Goal: Information Seeking & Learning: Check status

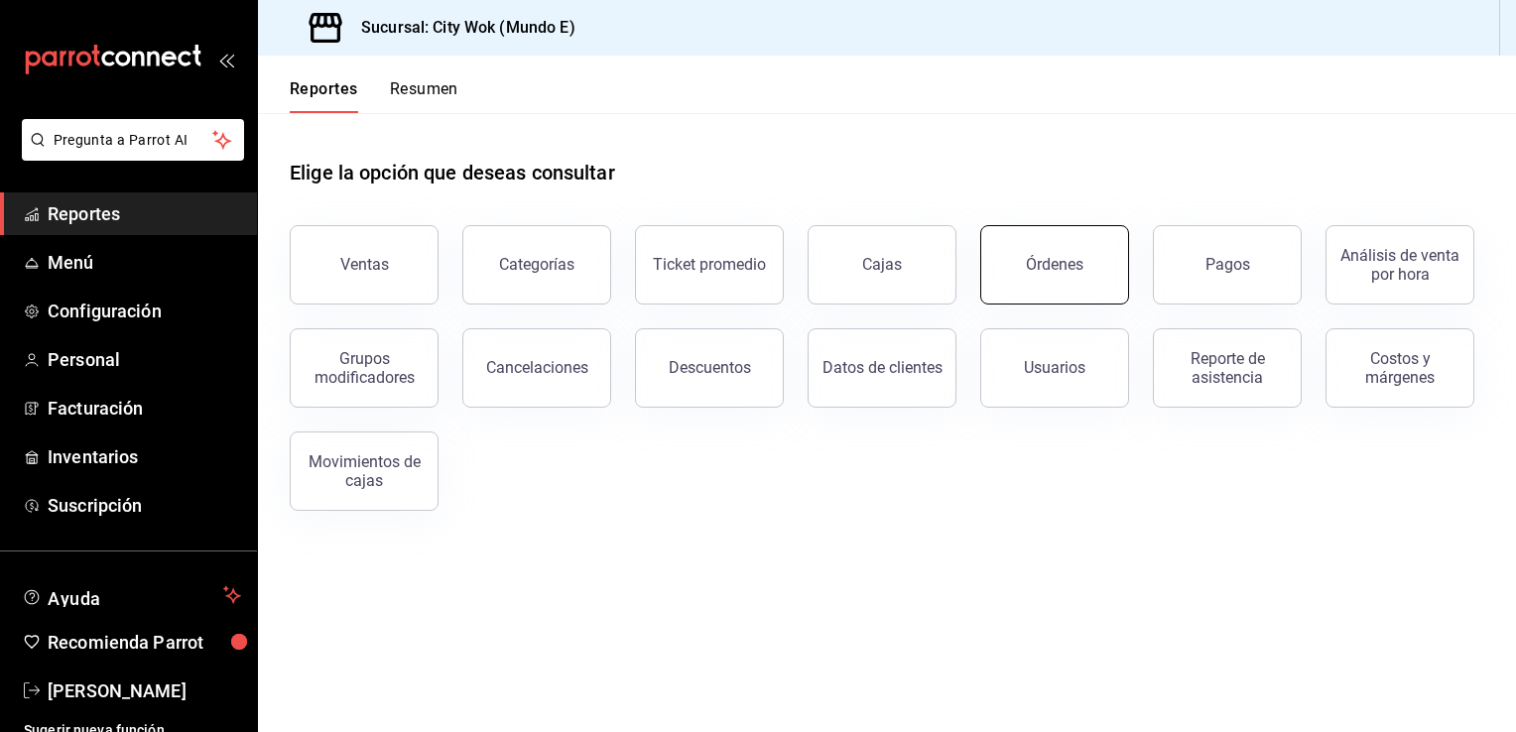
click at [1098, 280] on button "Órdenes" at bounding box center [1054, 264] width 149 height 79
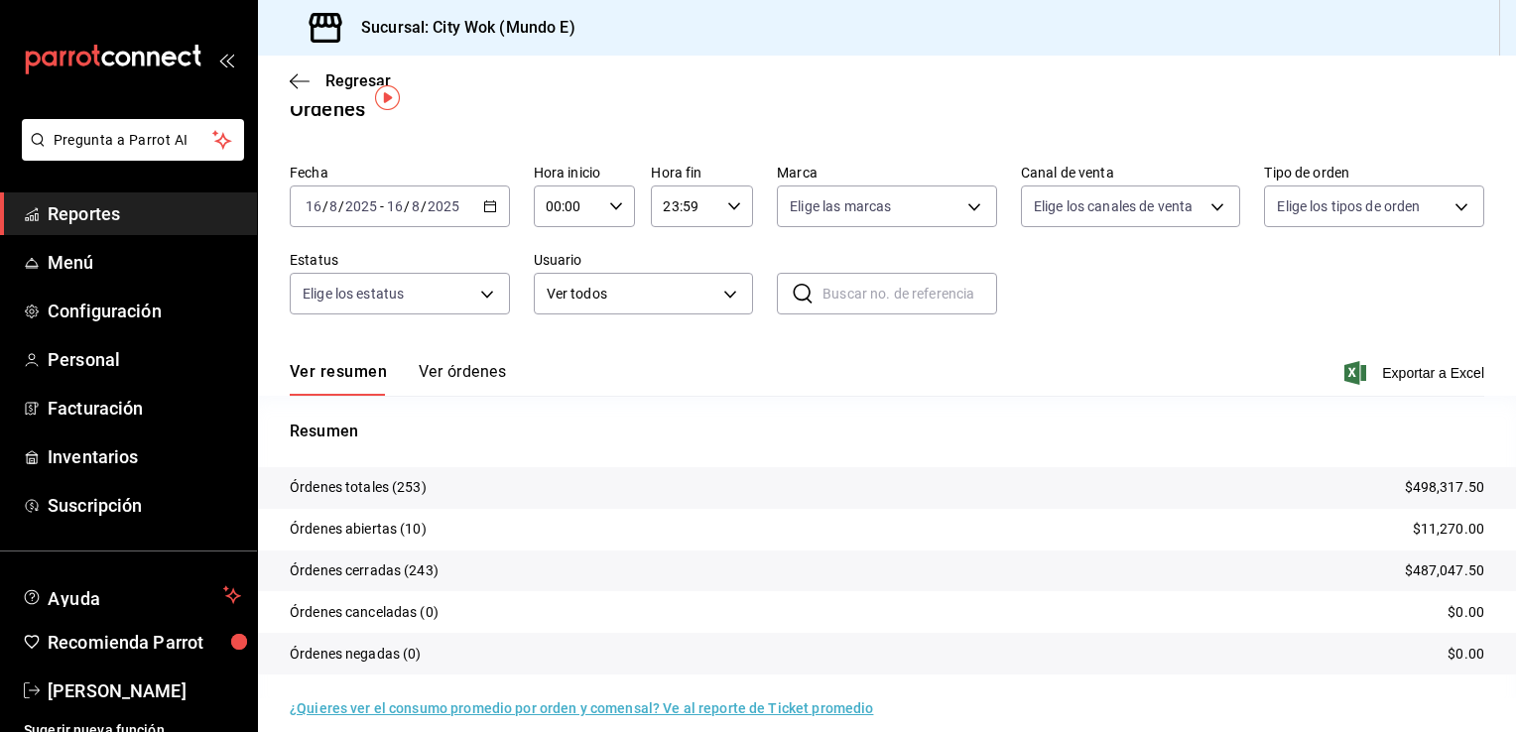
scroll to position [40, 0]
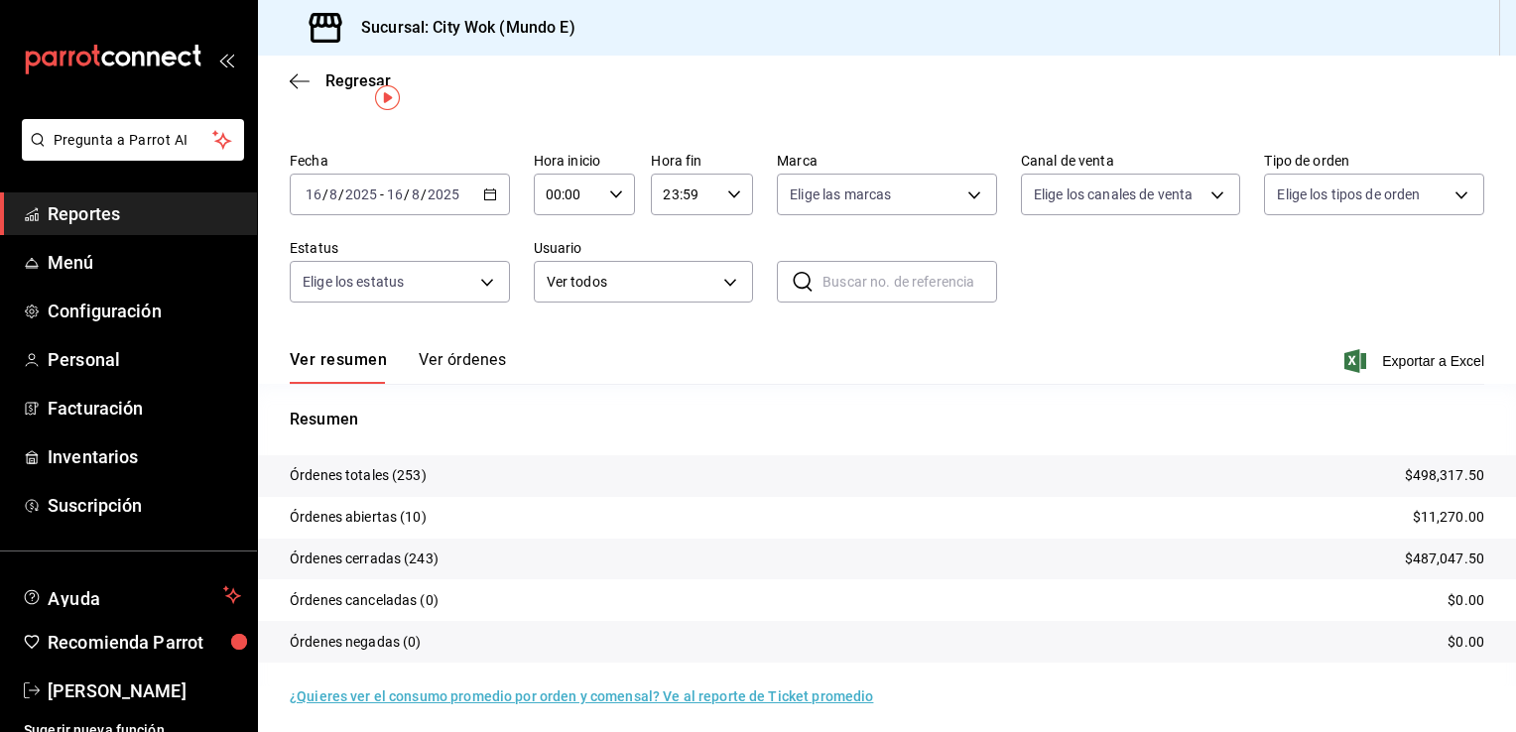
click at [358, 524] on p "Órdenes abiertas (10)" at bounding box center [358, 517] width 137 height 21
click at [302, 72] on icon "button" at bounding box center [300, 81] width 20 height 18
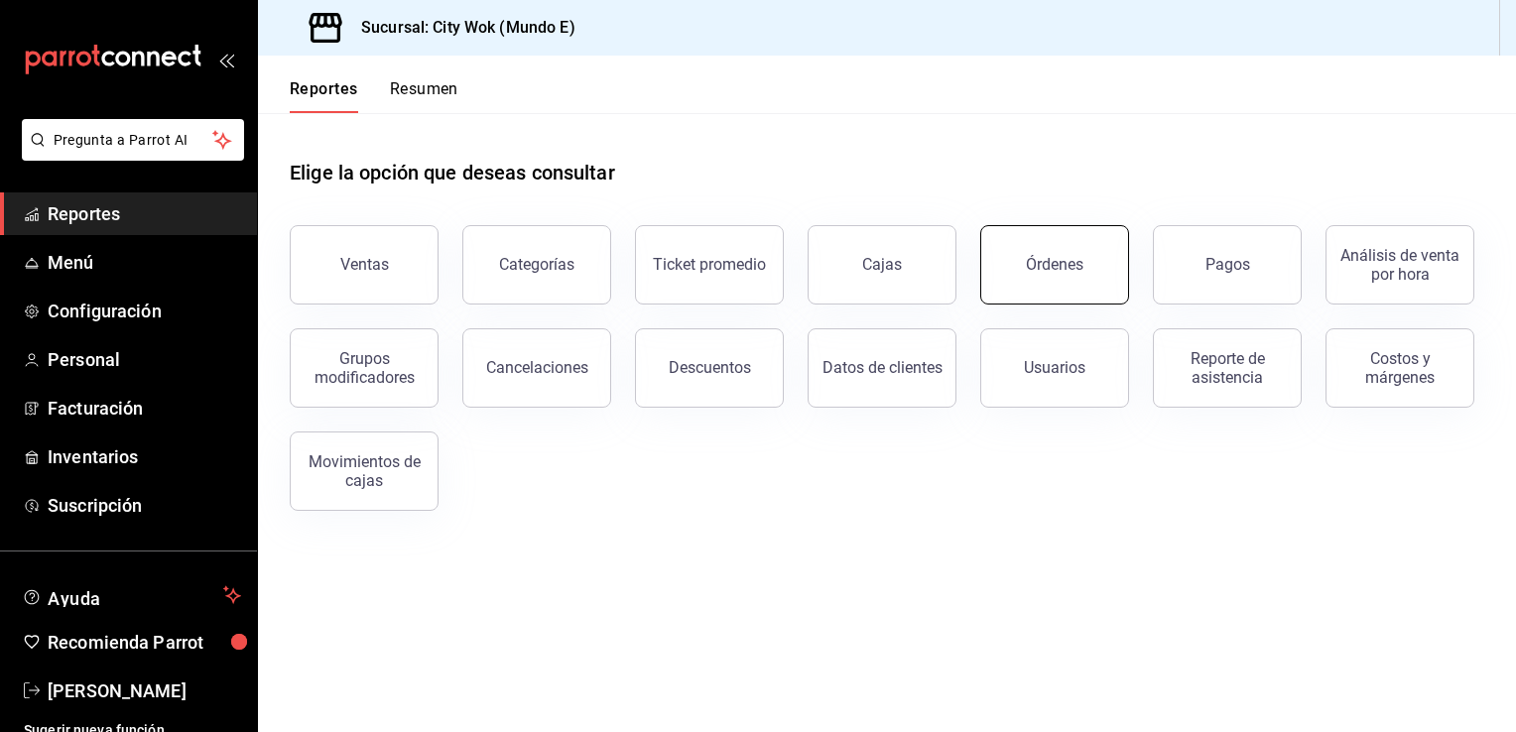
click at [1019, 265] on button "Órdenes" at bounding box center [1054, 264] width 149 height 79
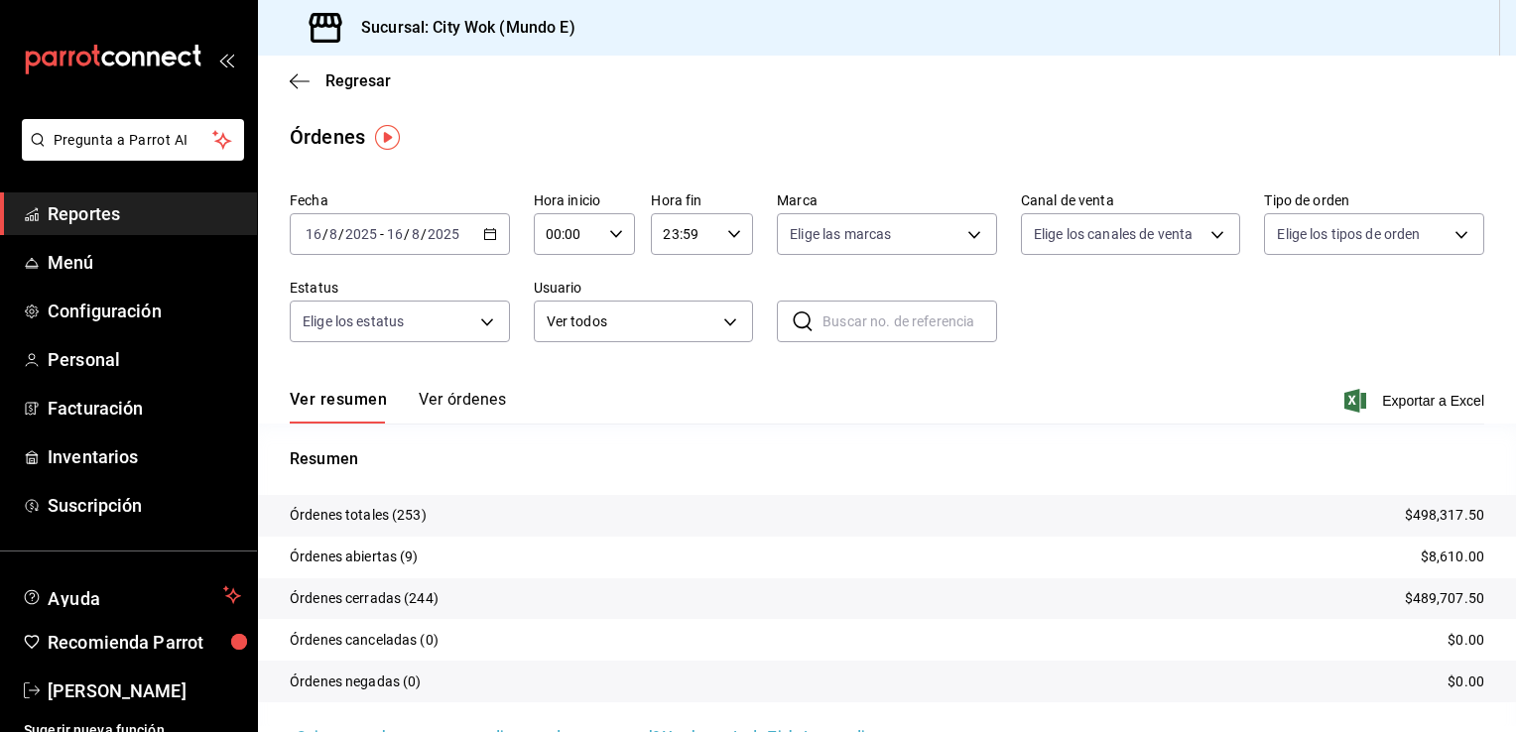
click at [478, 408] on button "Ver órdenes" at bounding box center [462, 407] width 87 height 34
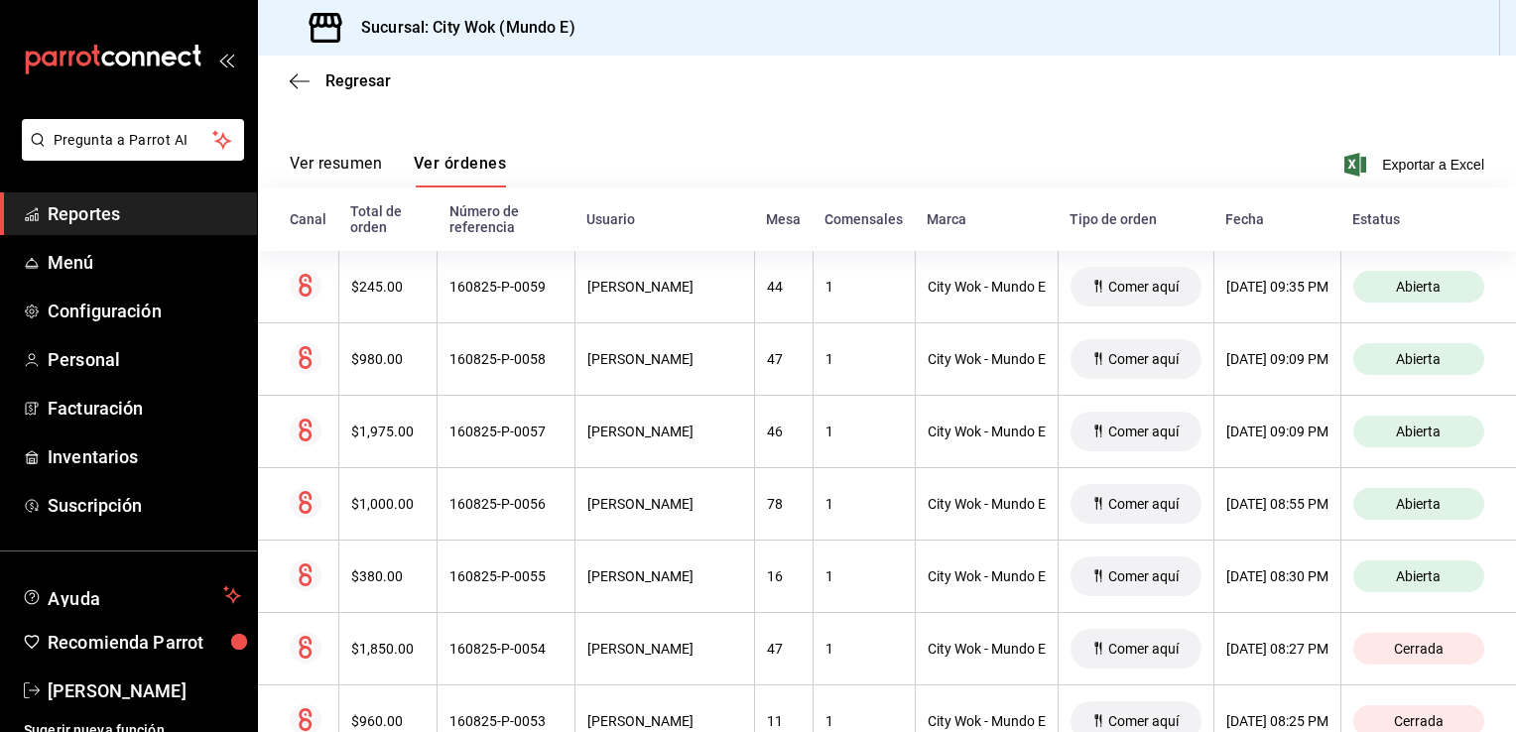
scroll to position [264, 0]
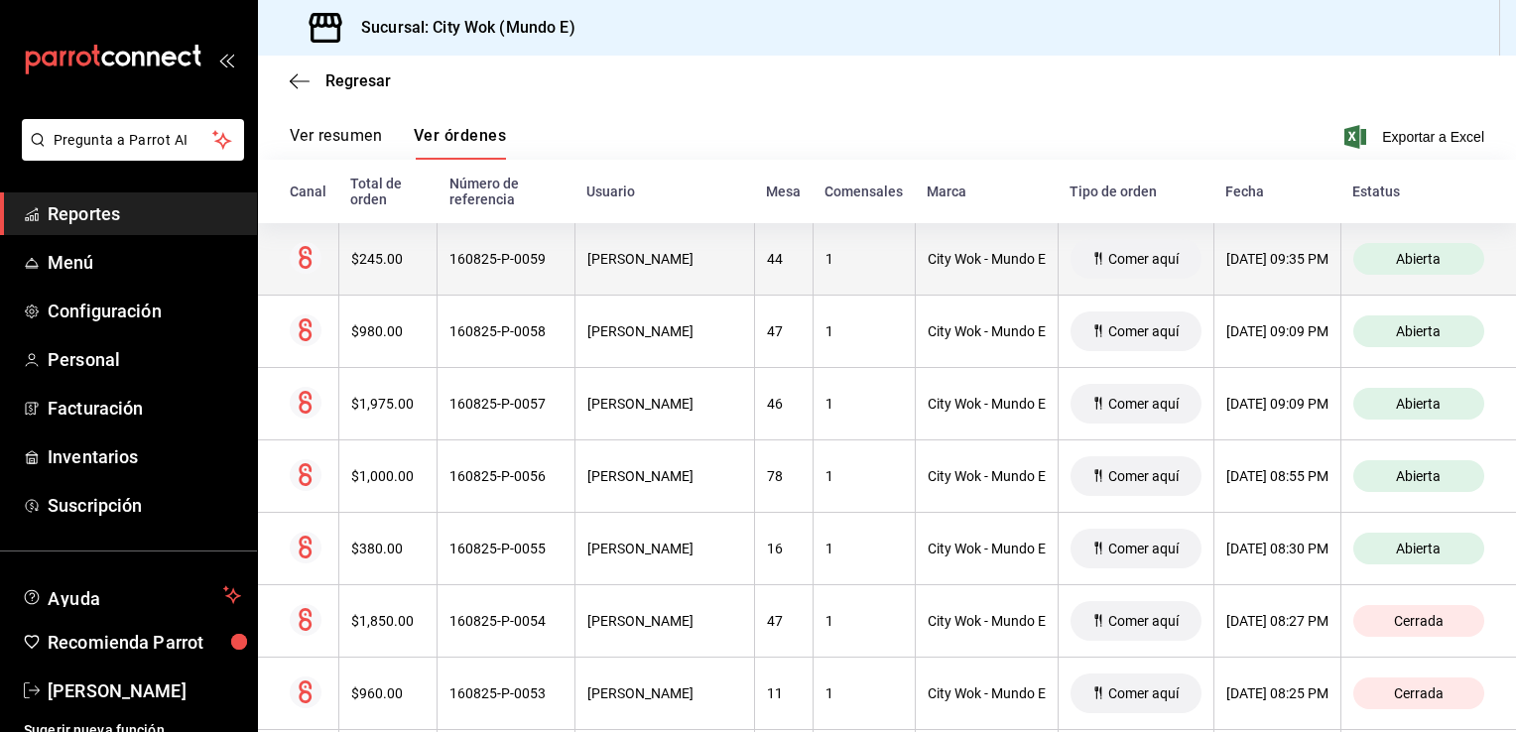
click at [1276, 260] on div "16/08/2025 09:35 PM" at bounding box center [1277, 259] width 102 height 16
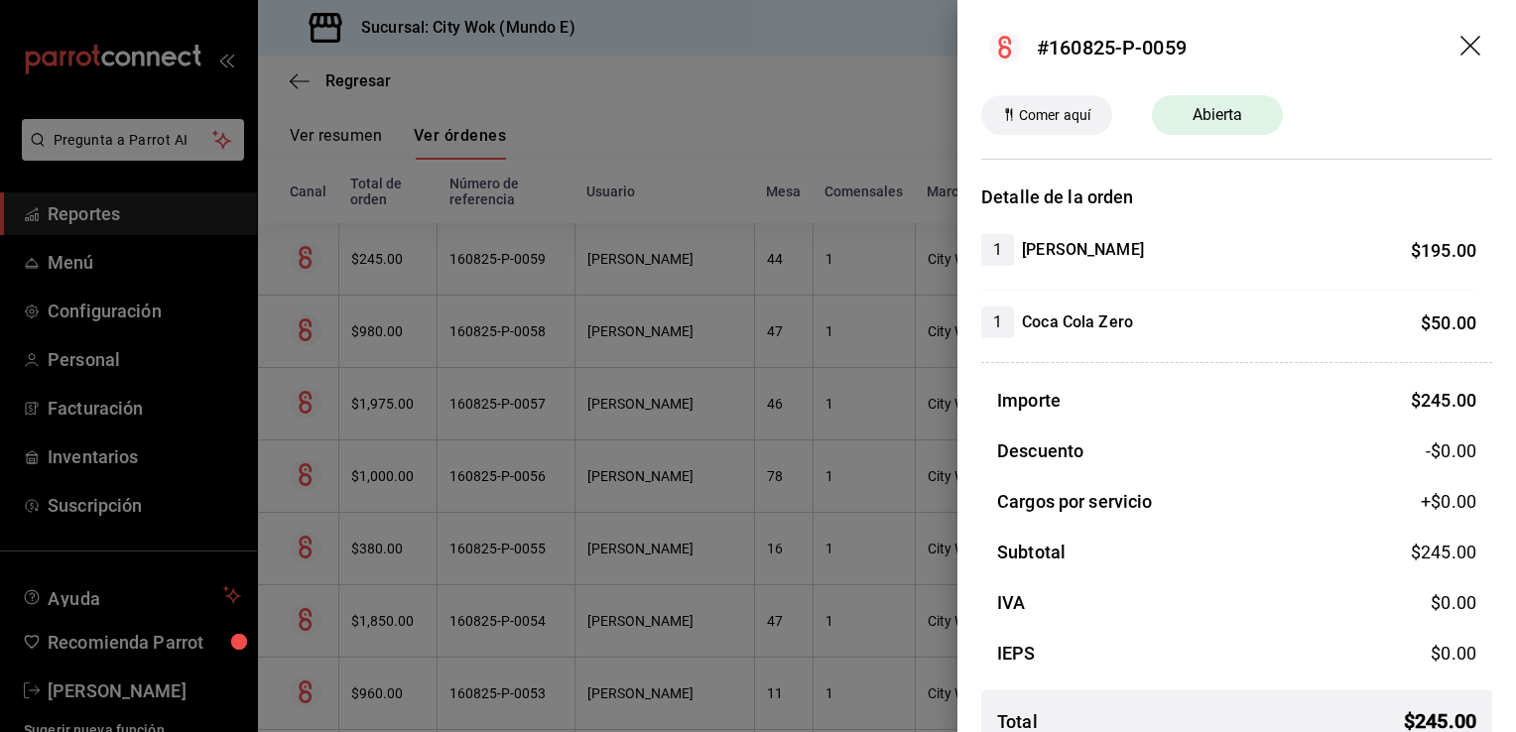
scroll to position [35, 0]
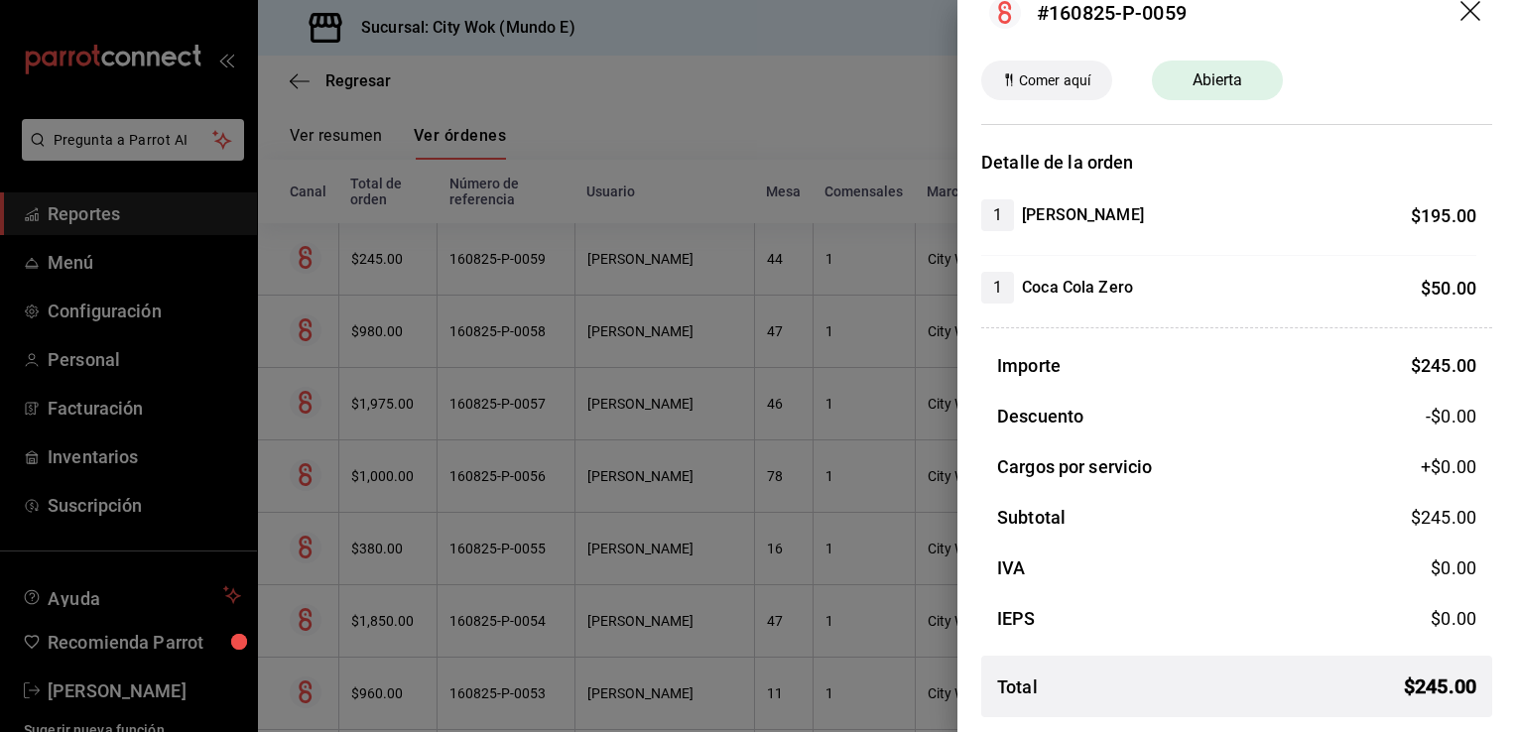
click at [1460, 13] on icon "drag" at bounding box center [1472, 13] width 24 height 24
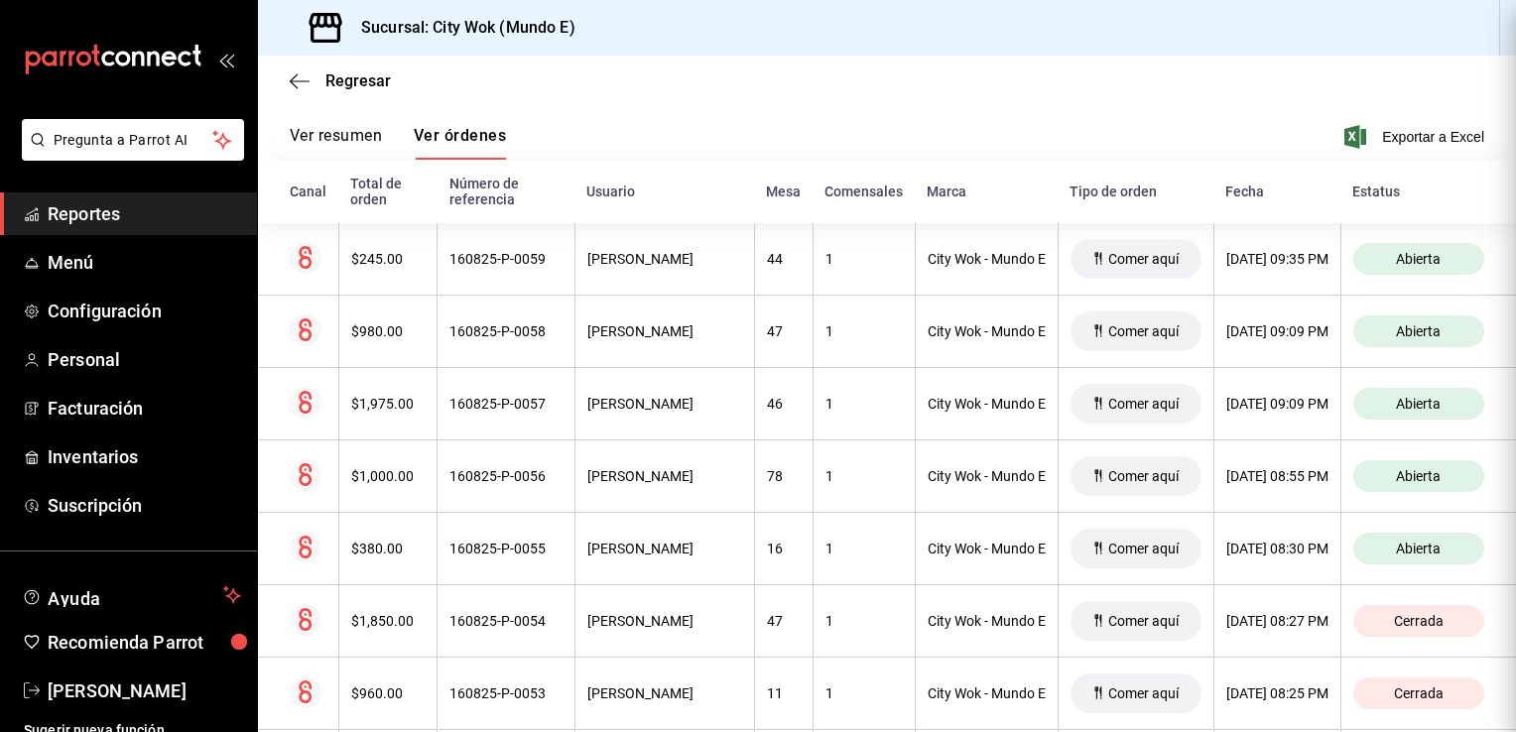
scroll to position [0, 0]
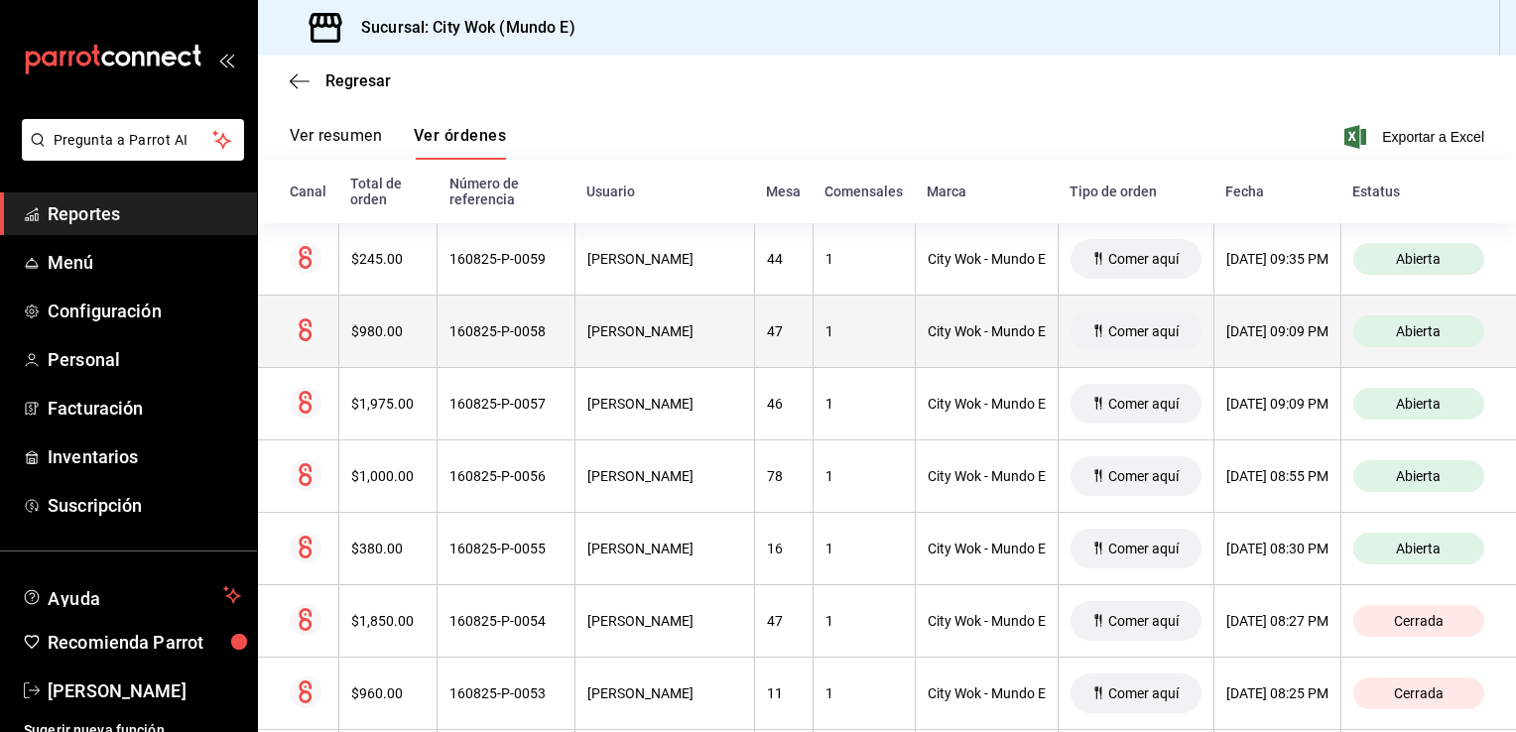
click at [1269, 332] on div "16/08/2025 09:09 PM" at bounding box center [1277, 331] width 102 height 16
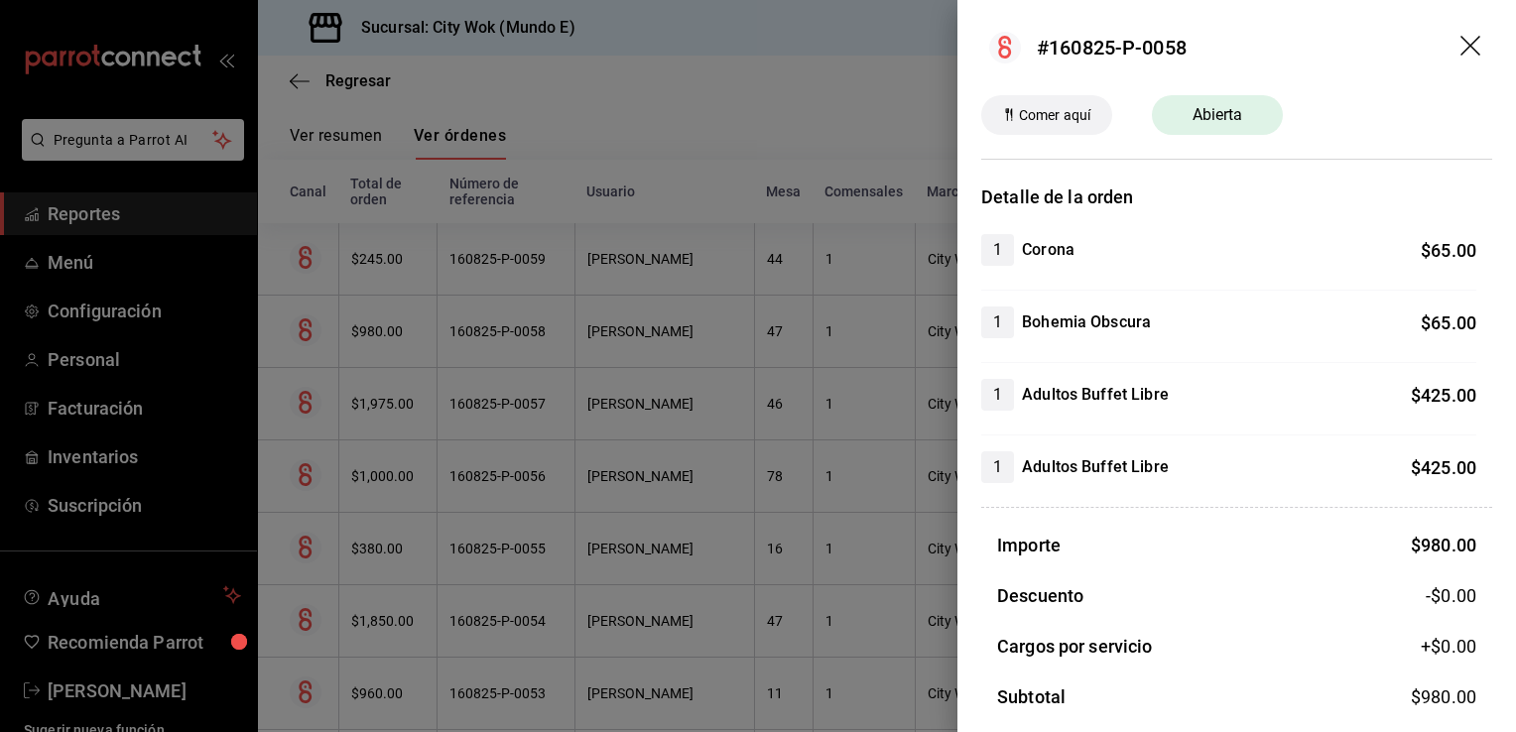
click at [1460, 47] on icon "drag" at bounding box center [1472, 48] width 24 height 24
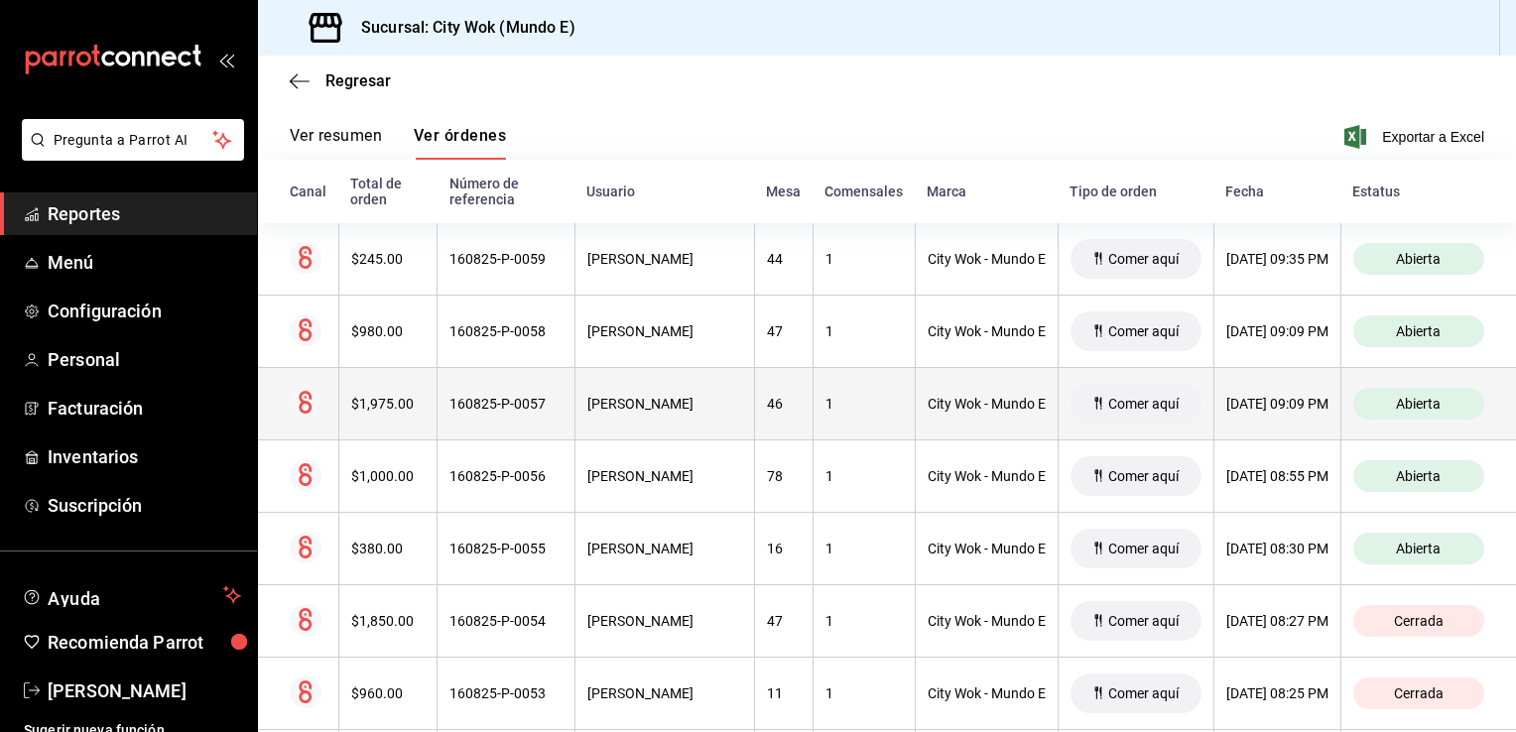
click at [1319, 388] on th "16/08/2025 09:09 PM" at bounding box center [1276, 404] width 127 height 72
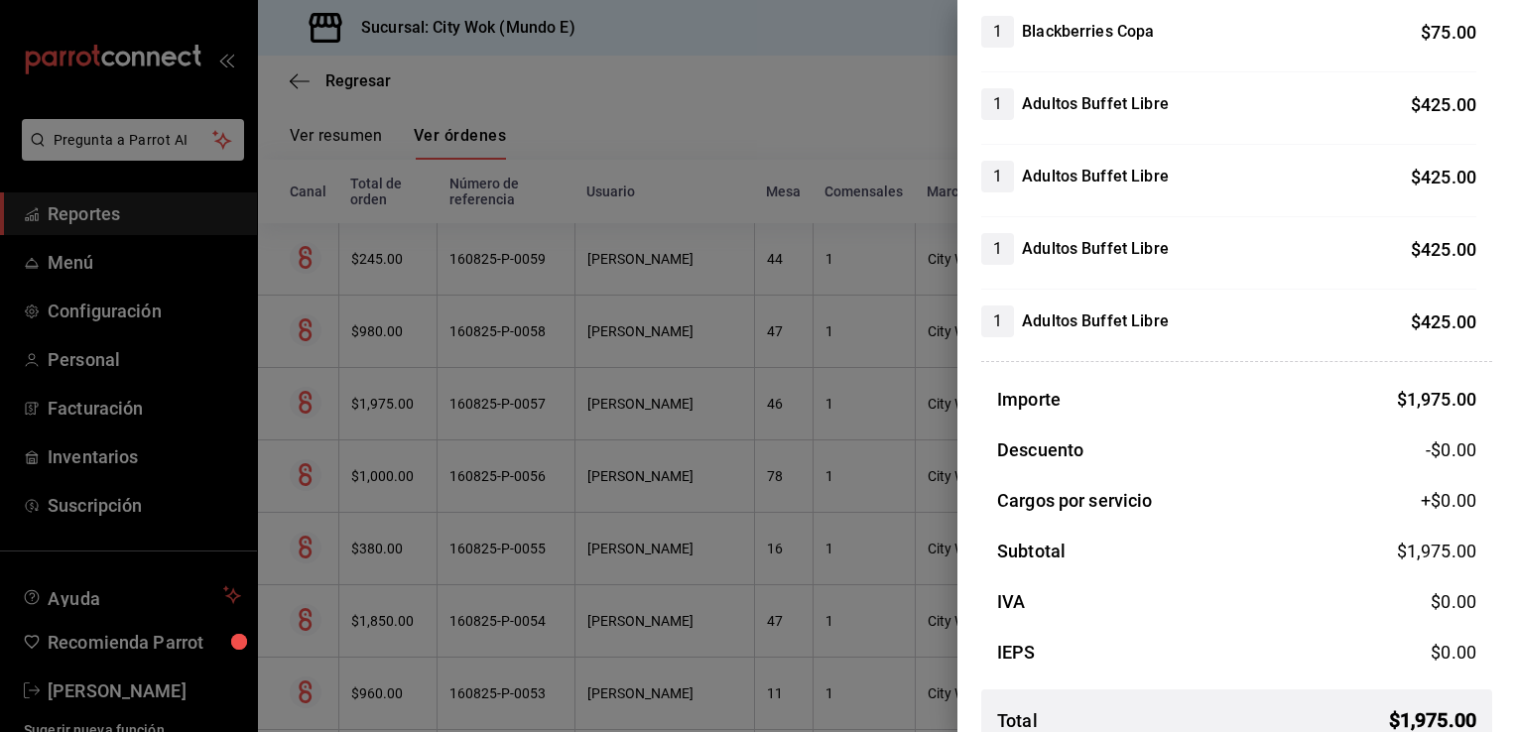
scroll to position [476, 0]
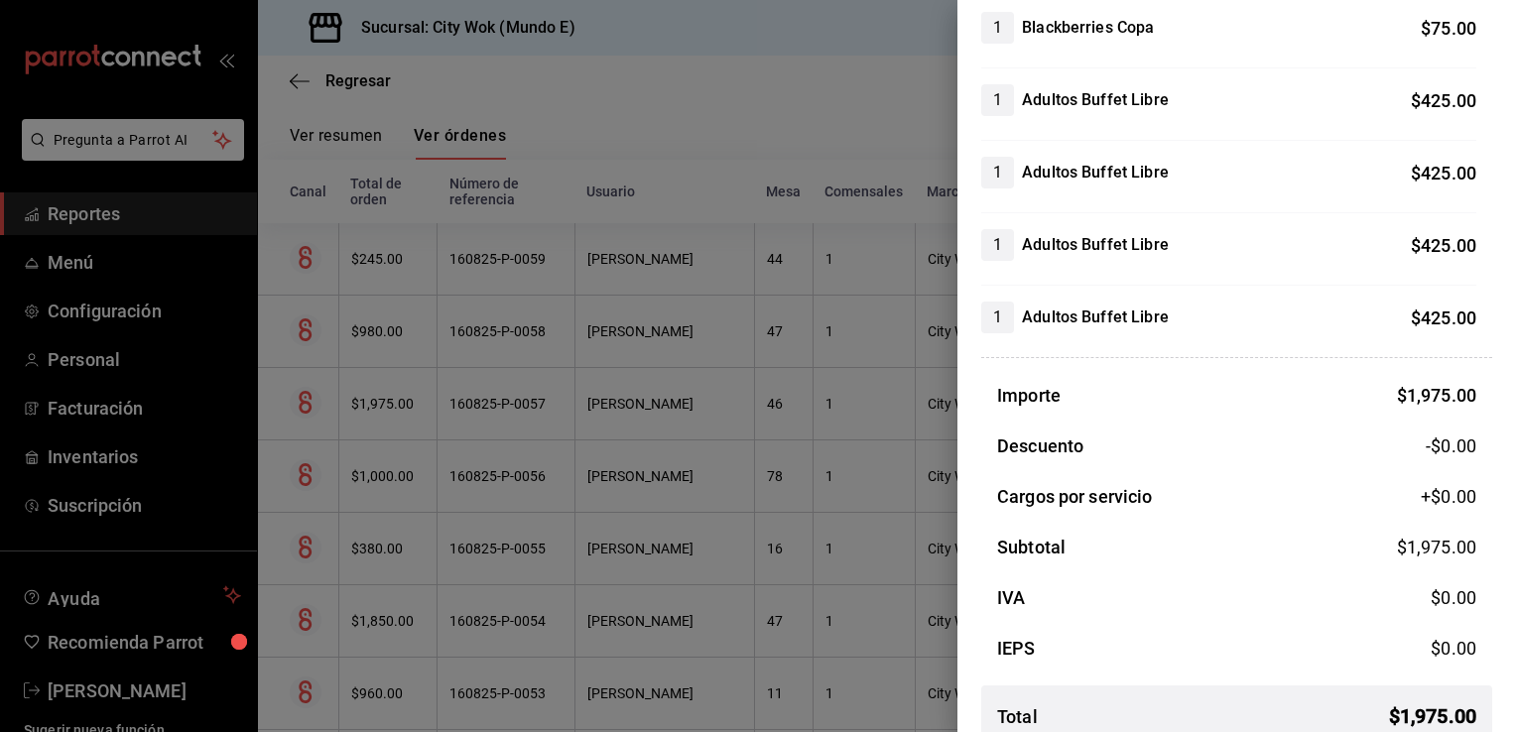
click at [923, 62] on div at bounding box center [758, 366] width 1516 height 732
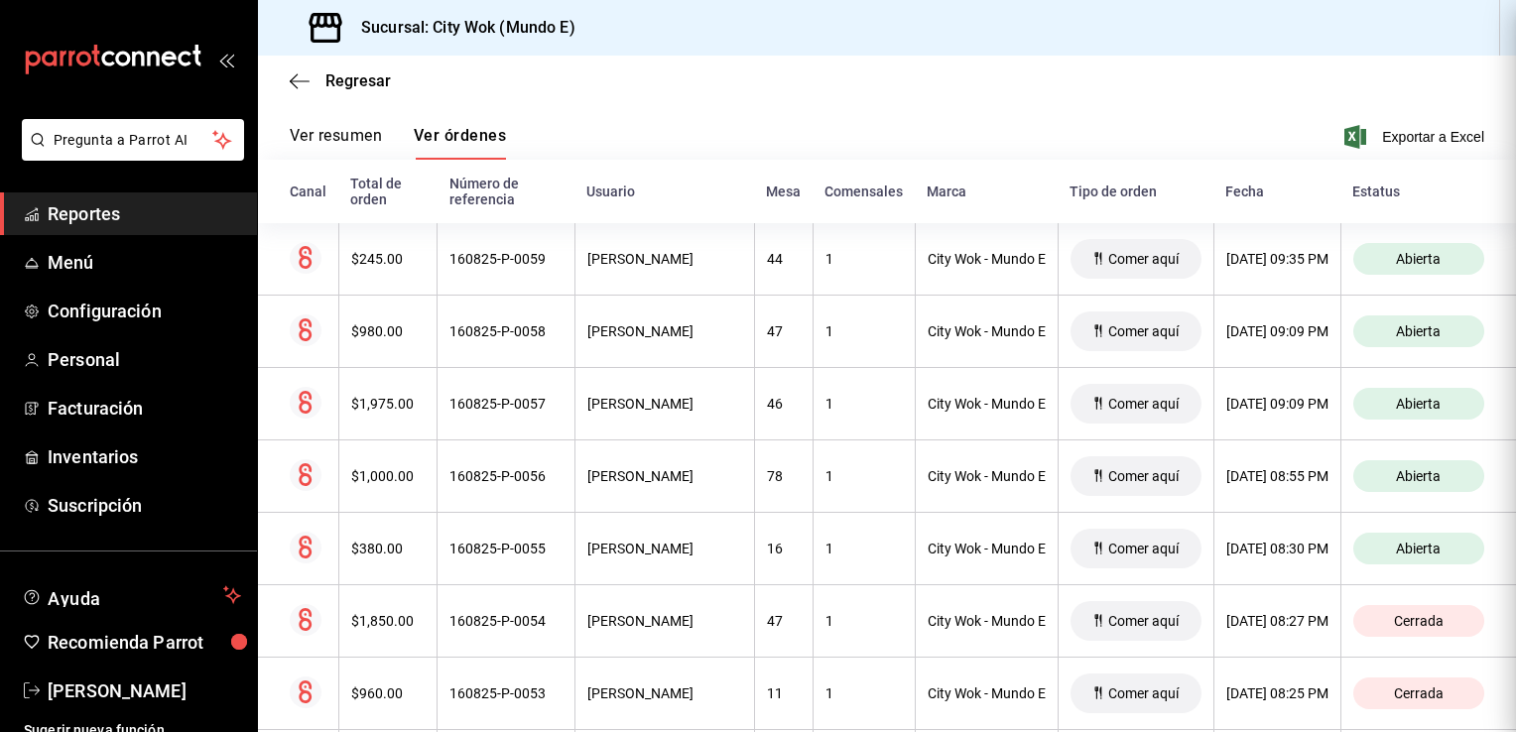
scroll to position [0, 0]
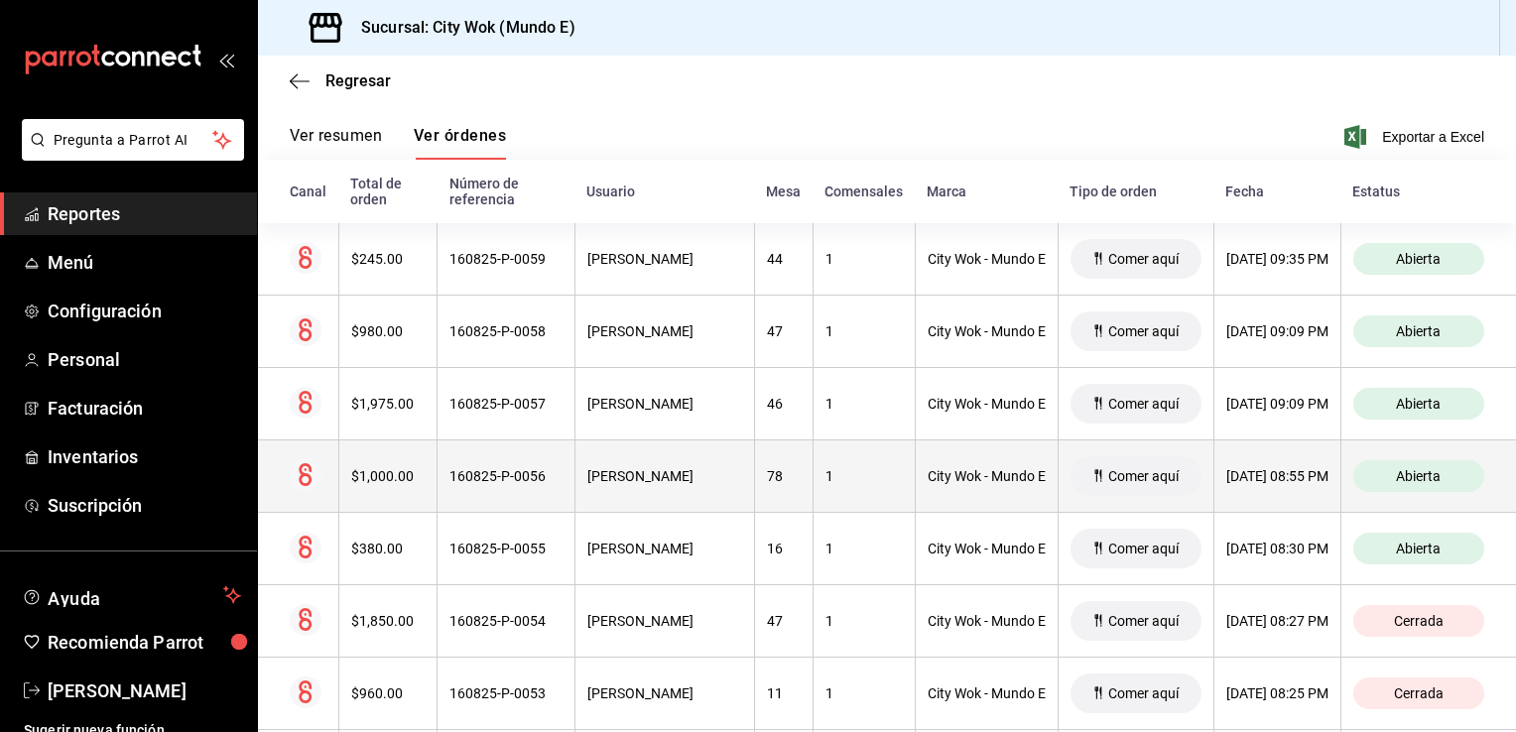
click at [1275, 478] on div "16/08/2025 08:55 PM" at bounding box center [1277, 476] width 102 height 16
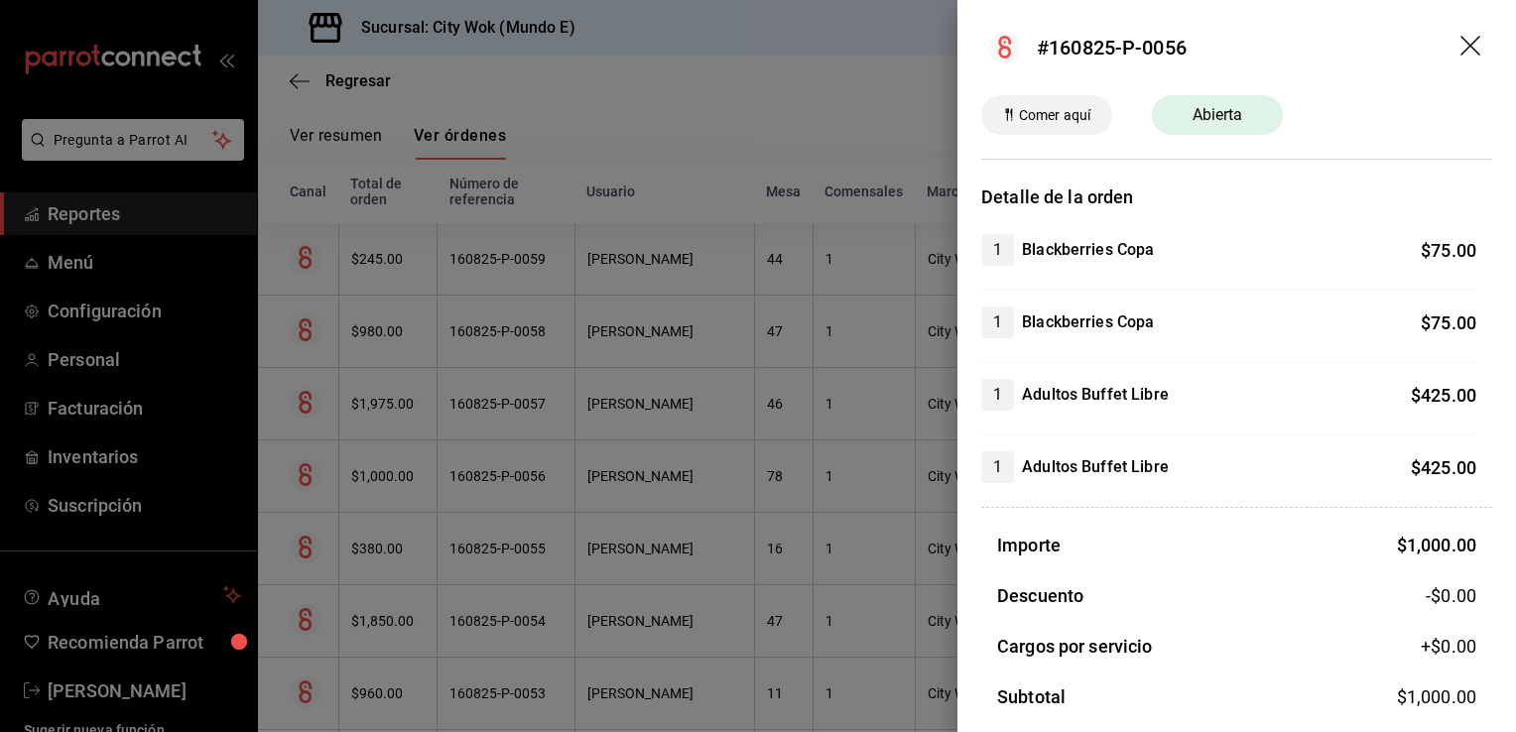
click at [1460, 52] on icon "drag" at bounding box center [1470, 46] width 20 height 20
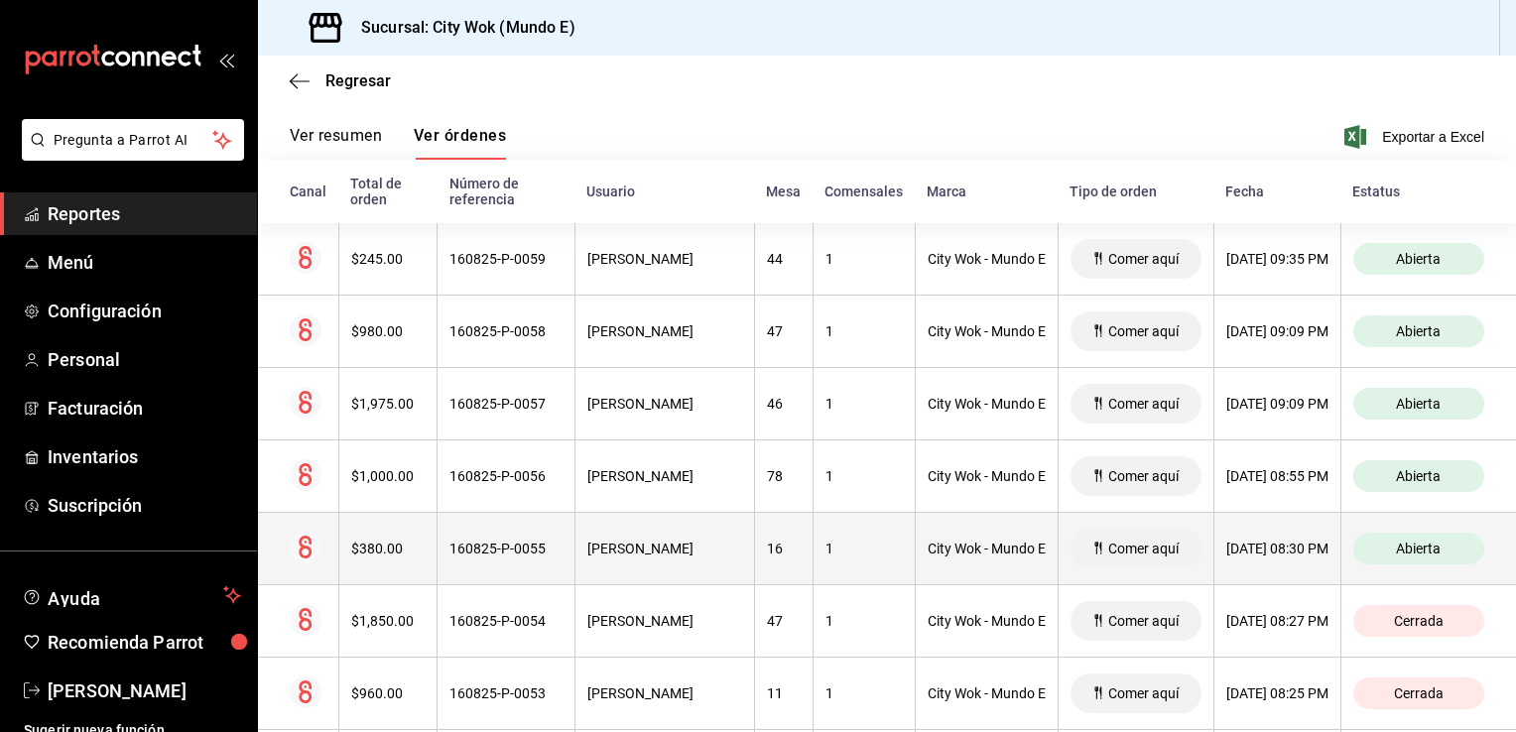
click at [1384, 546] on div "Abierta" at bounding box center [1418, 549] width 131 height 32
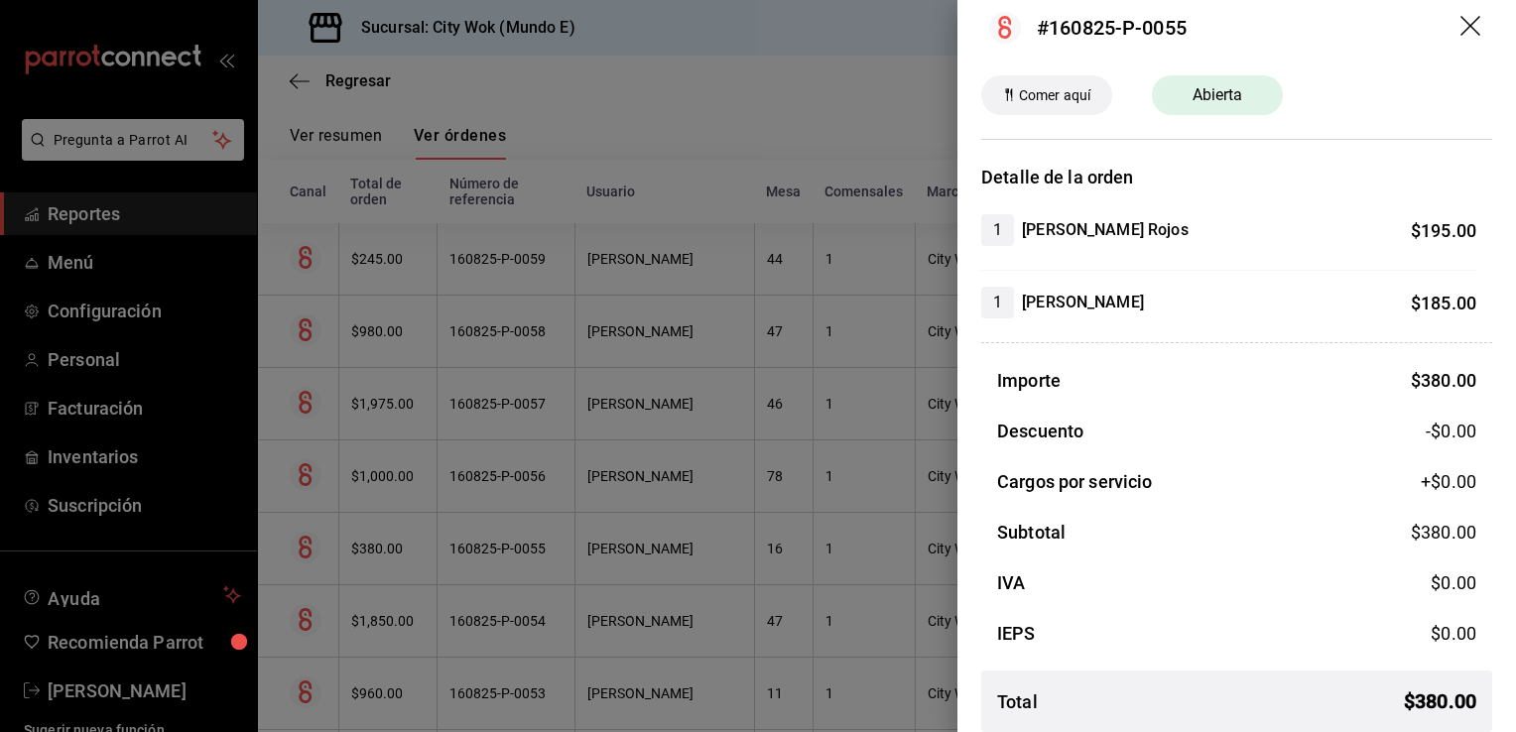
scroll to position [35, 0]
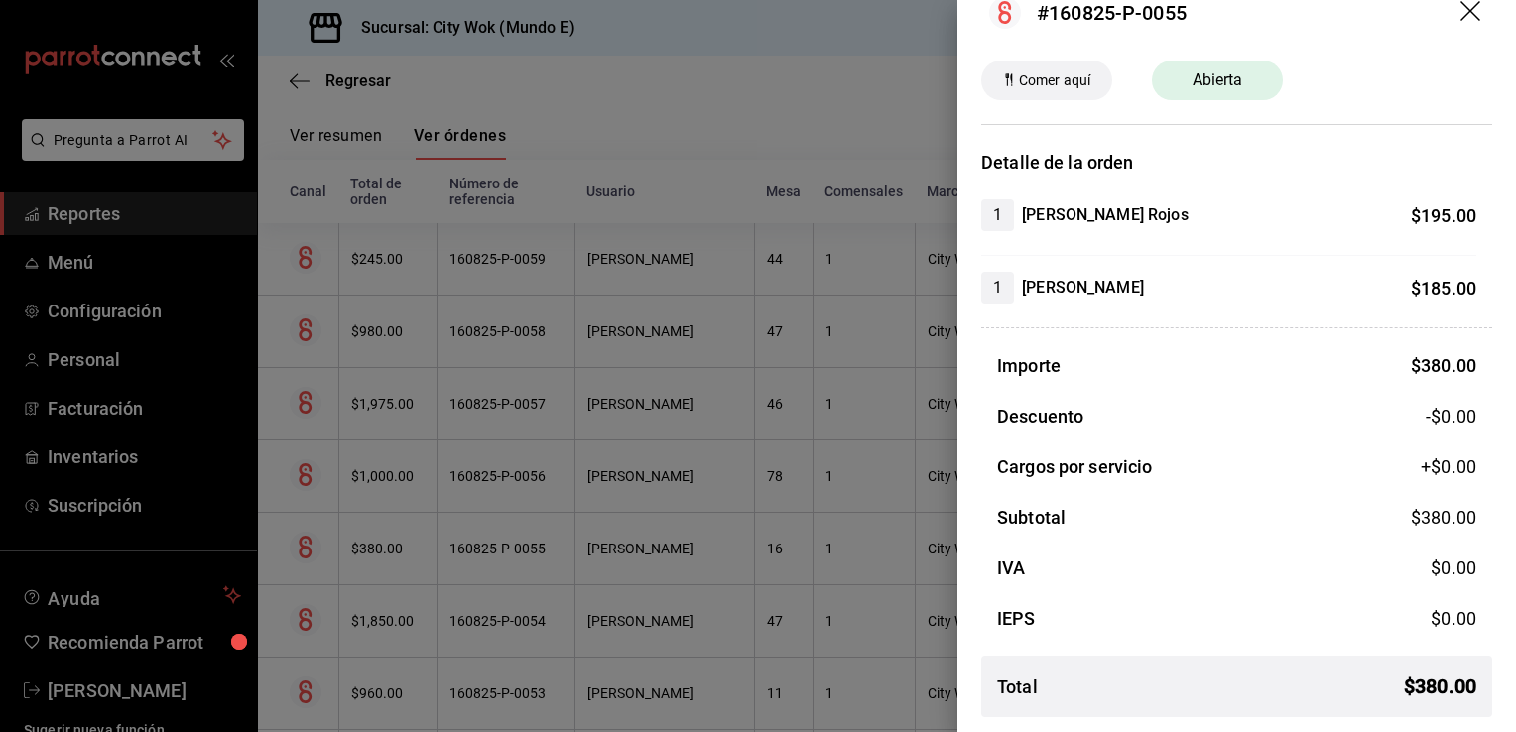
click at [1460, 18] on icon "drag" at bounding box center [1472, 13] width 24 height 24
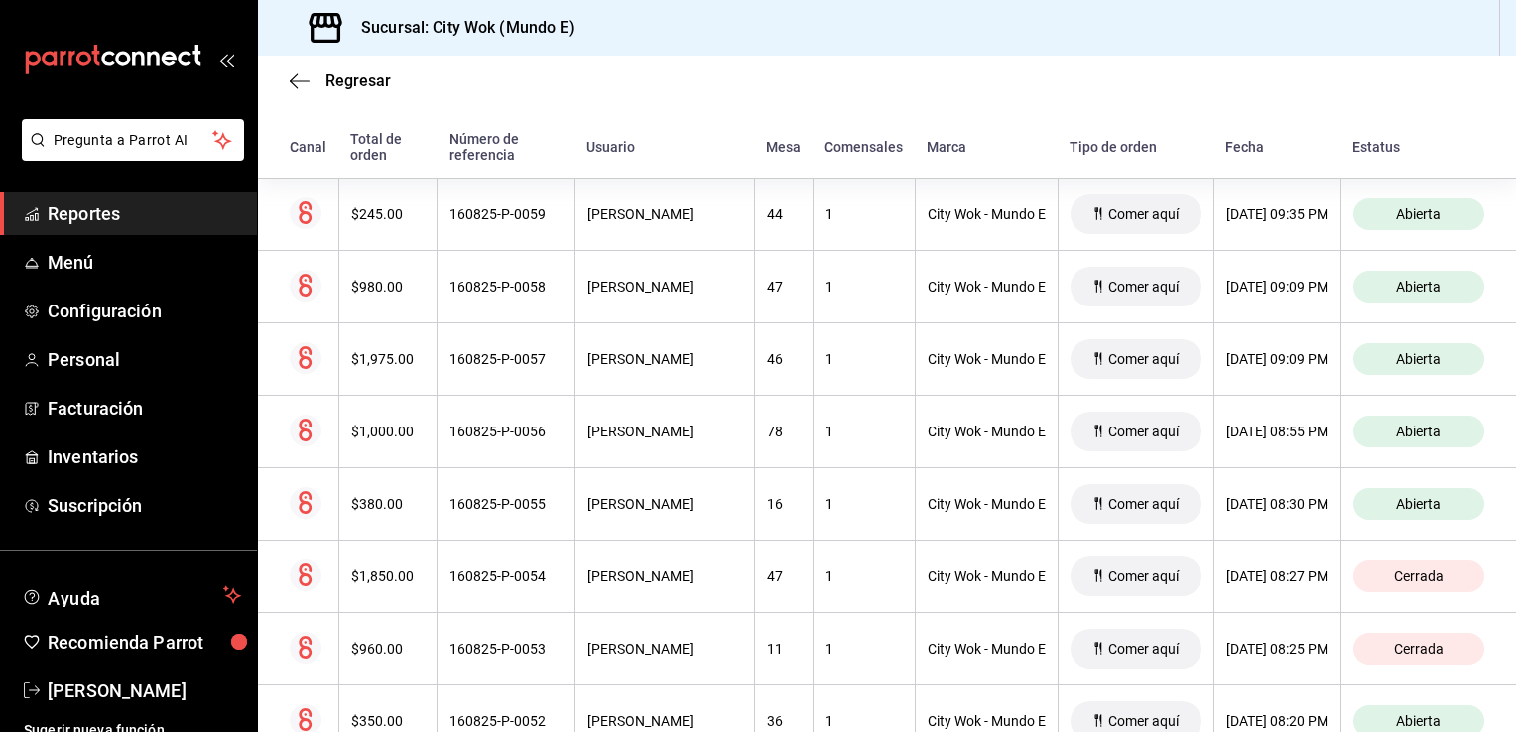
scroll to position [383, 0]
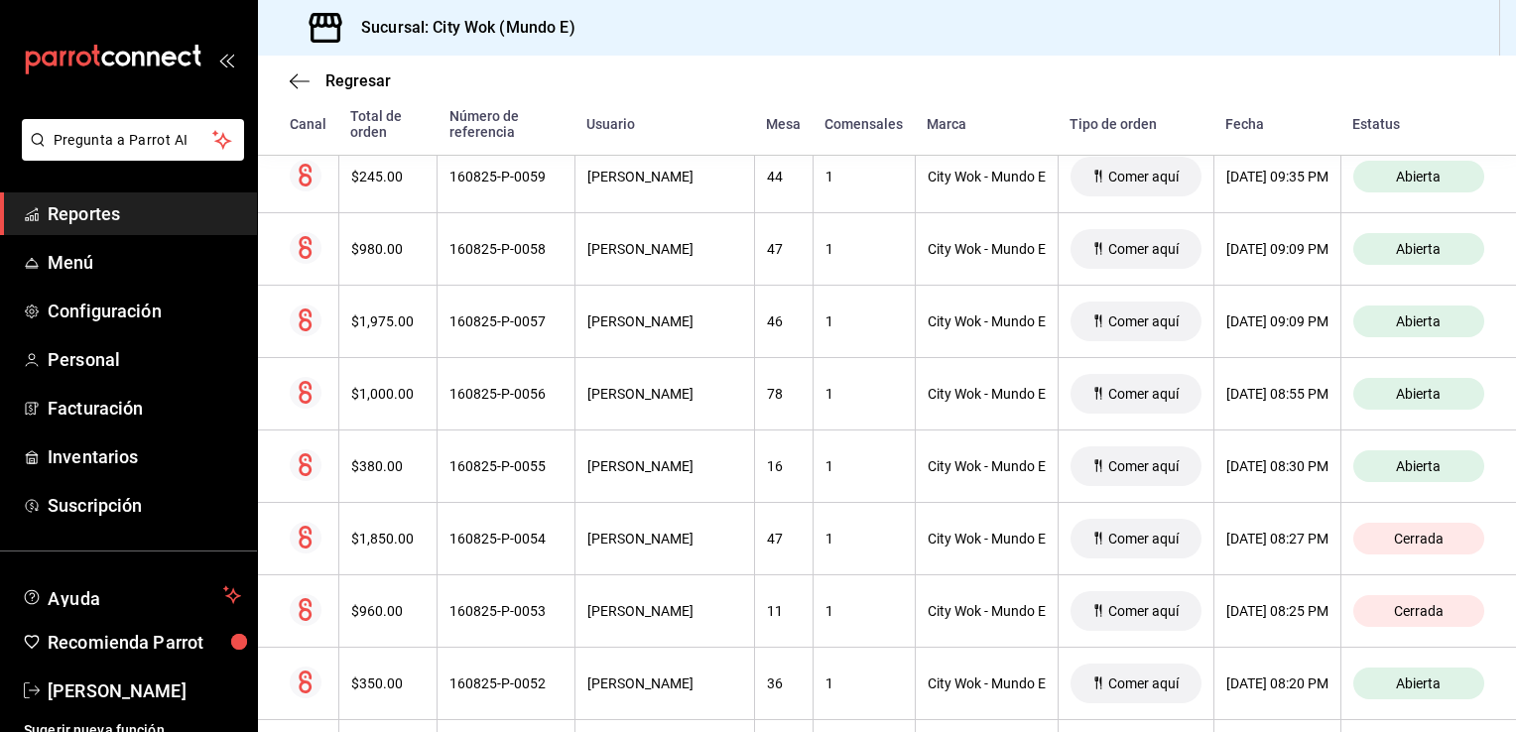
click at [1508, 720] on div "Regresar Órdenes Fecha 2025-08-16 16 / 8 / 2025 - 2025-08-16 16 / 8 / 2025 Hora…" at bounding box center [887, 394] width 1258 height 677
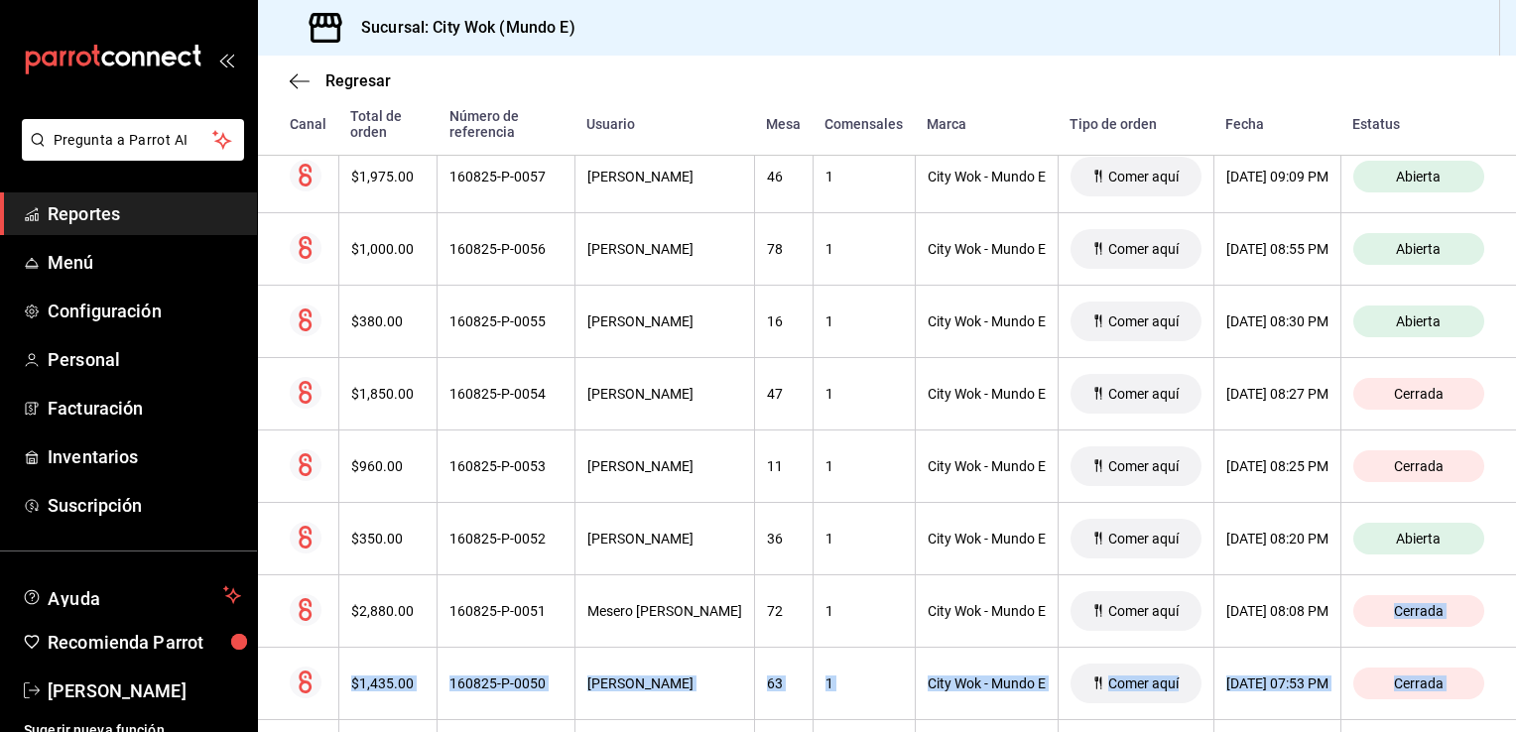
click at [1508, 720] on div "Regresar Órdenes Fecha 2025-08-16 16 / 8 / 2025 - 2025-08-16 16 / 8 / 2025 Hora…" at bounding box center [887, 394] width 1258 height 677
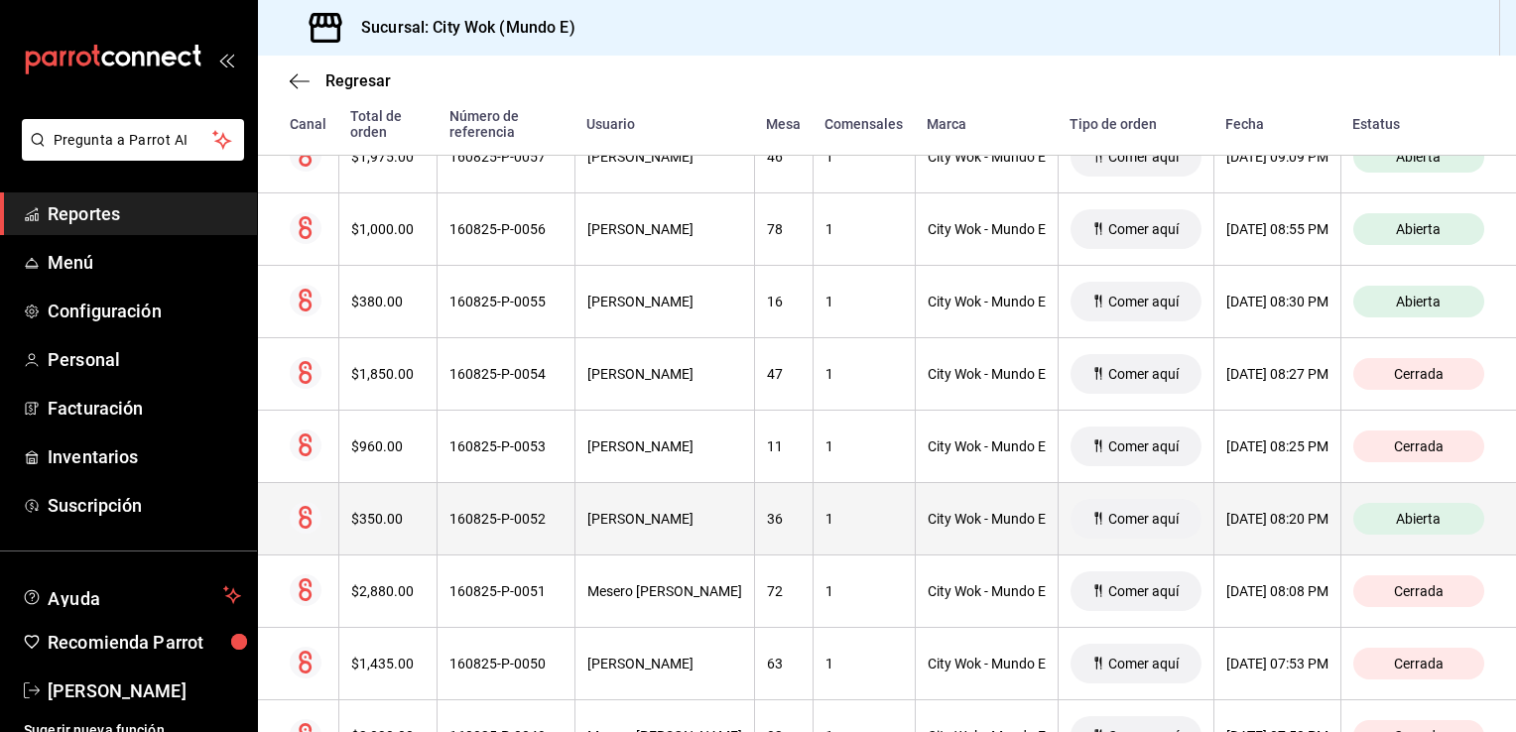
drag, startPoint x: 1508, startPoint y: 720, endPoint x: 1411, endPoint y: 514, distance: 228.1
click at [1411, 514] on span "Abierta" at bounding box center [1418, 519] width 61 height 16
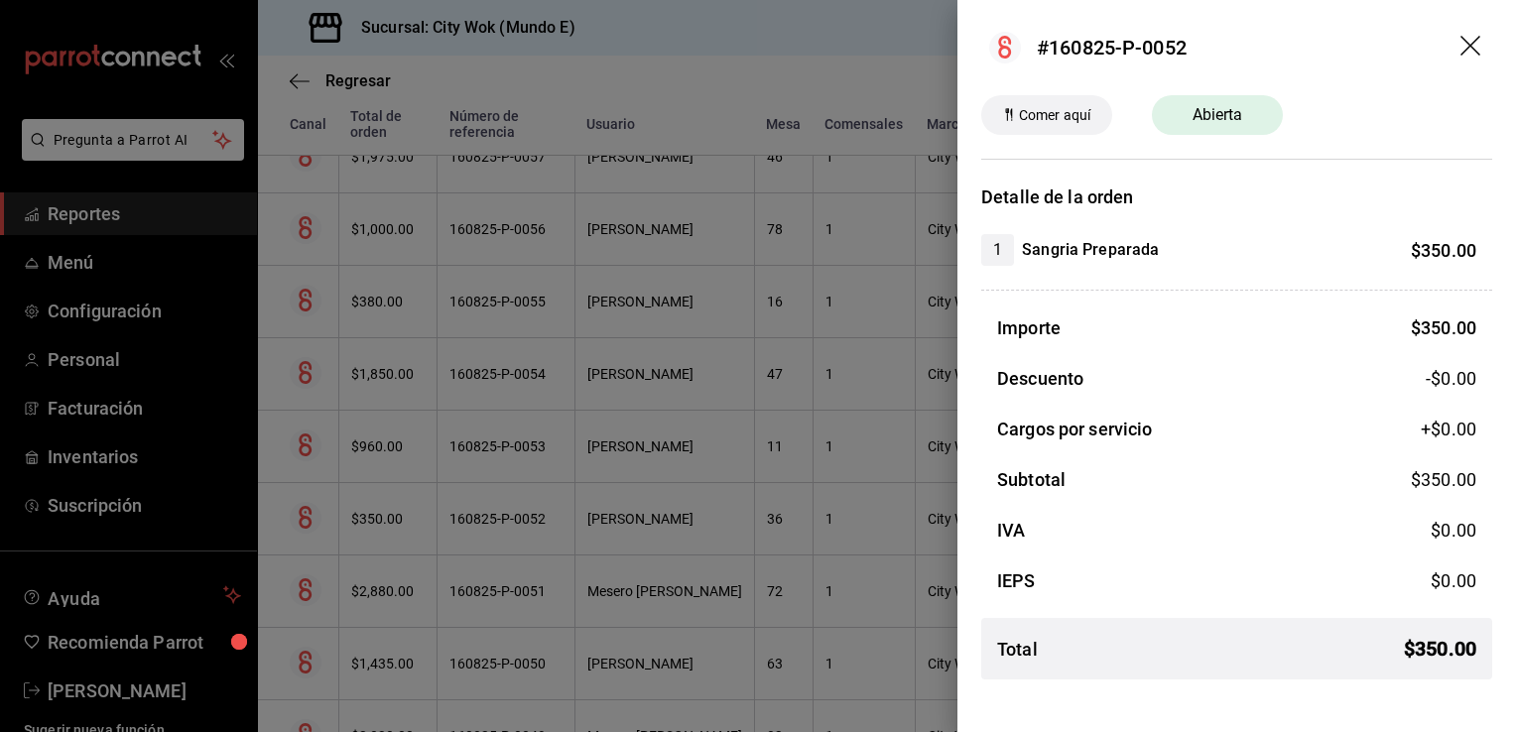
click at [1472, 42] on icon "drag" at bounding box center [1472, 48] width 24 height 24
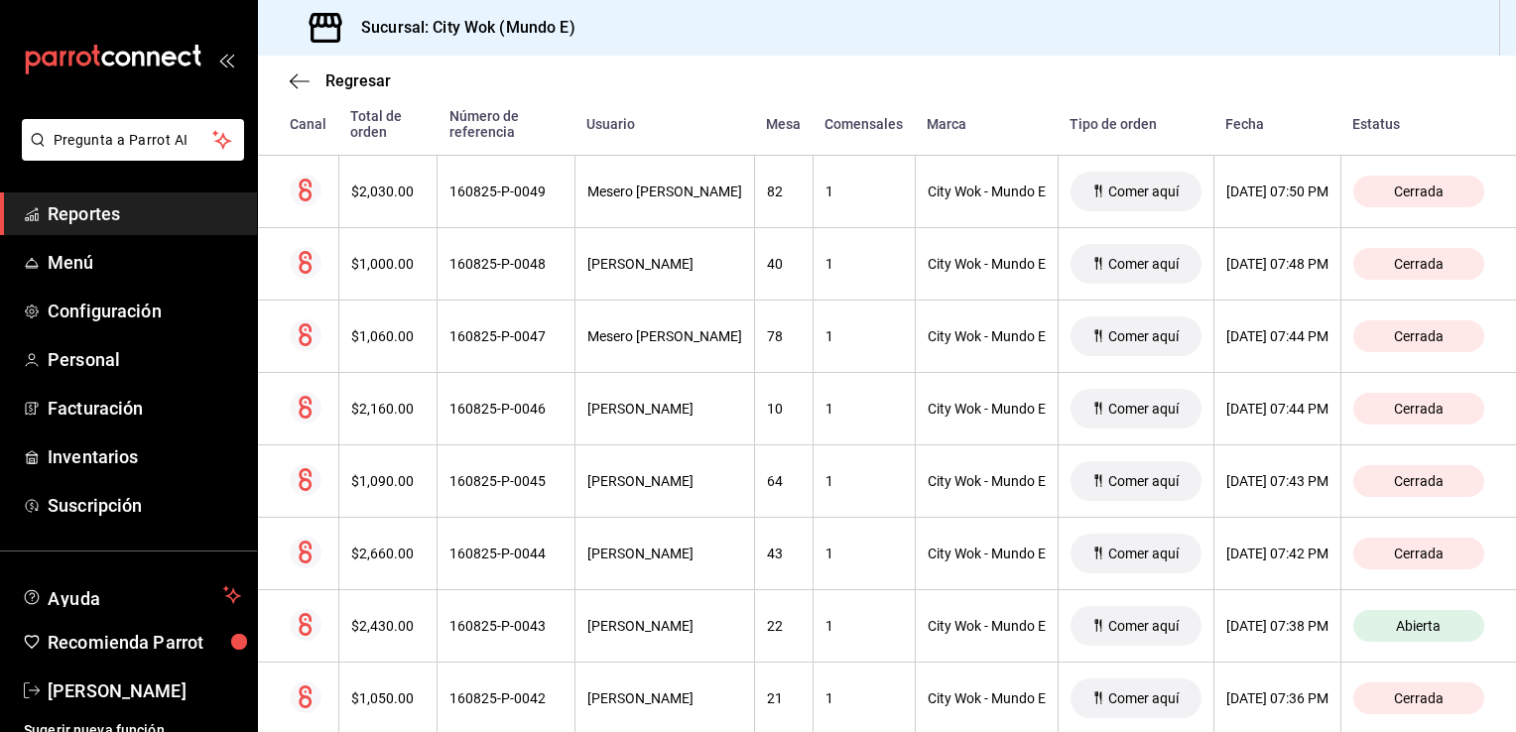
scroll to position [1143, 20]
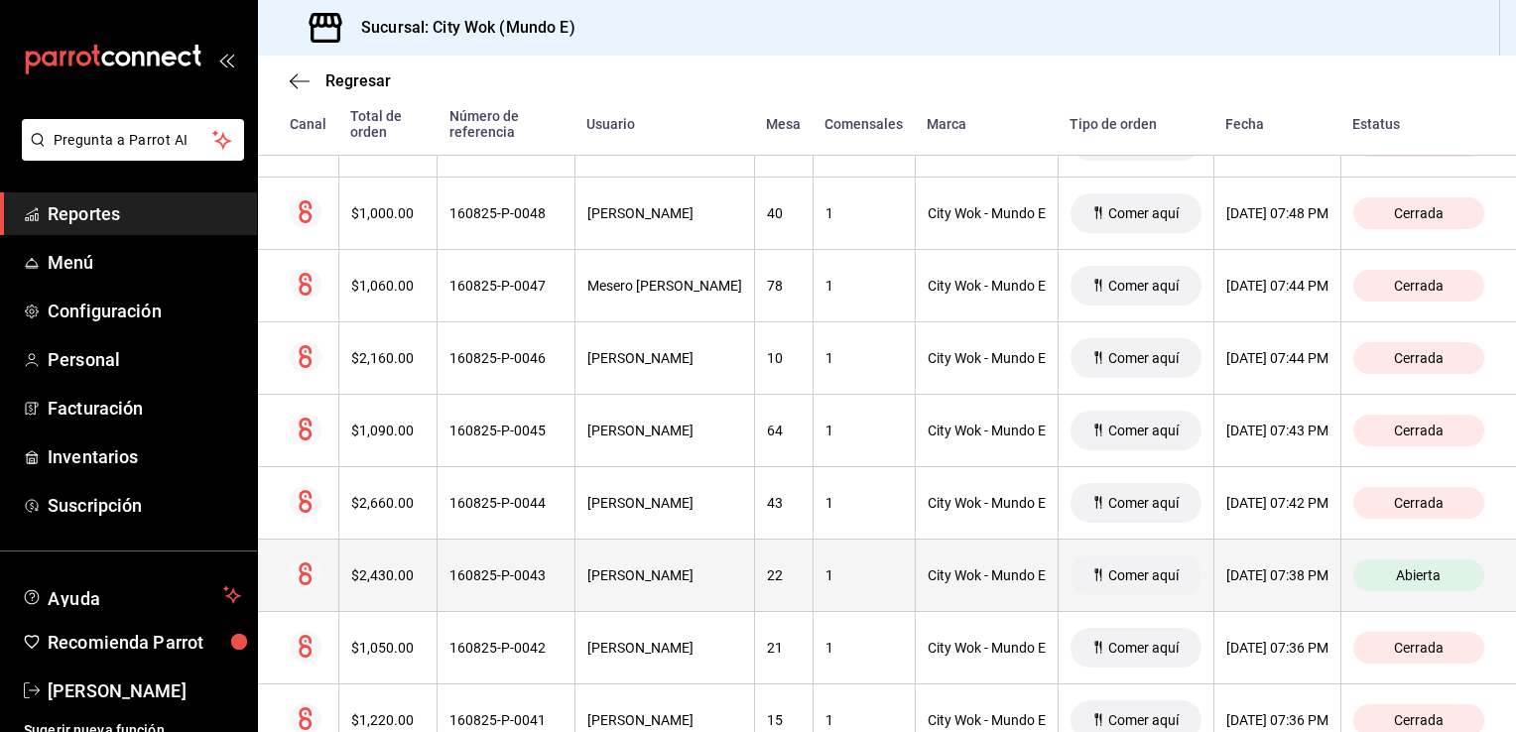
click at [1395, 573] on span "Abierta" at bounding box center [1418, 575] width 61 height 16
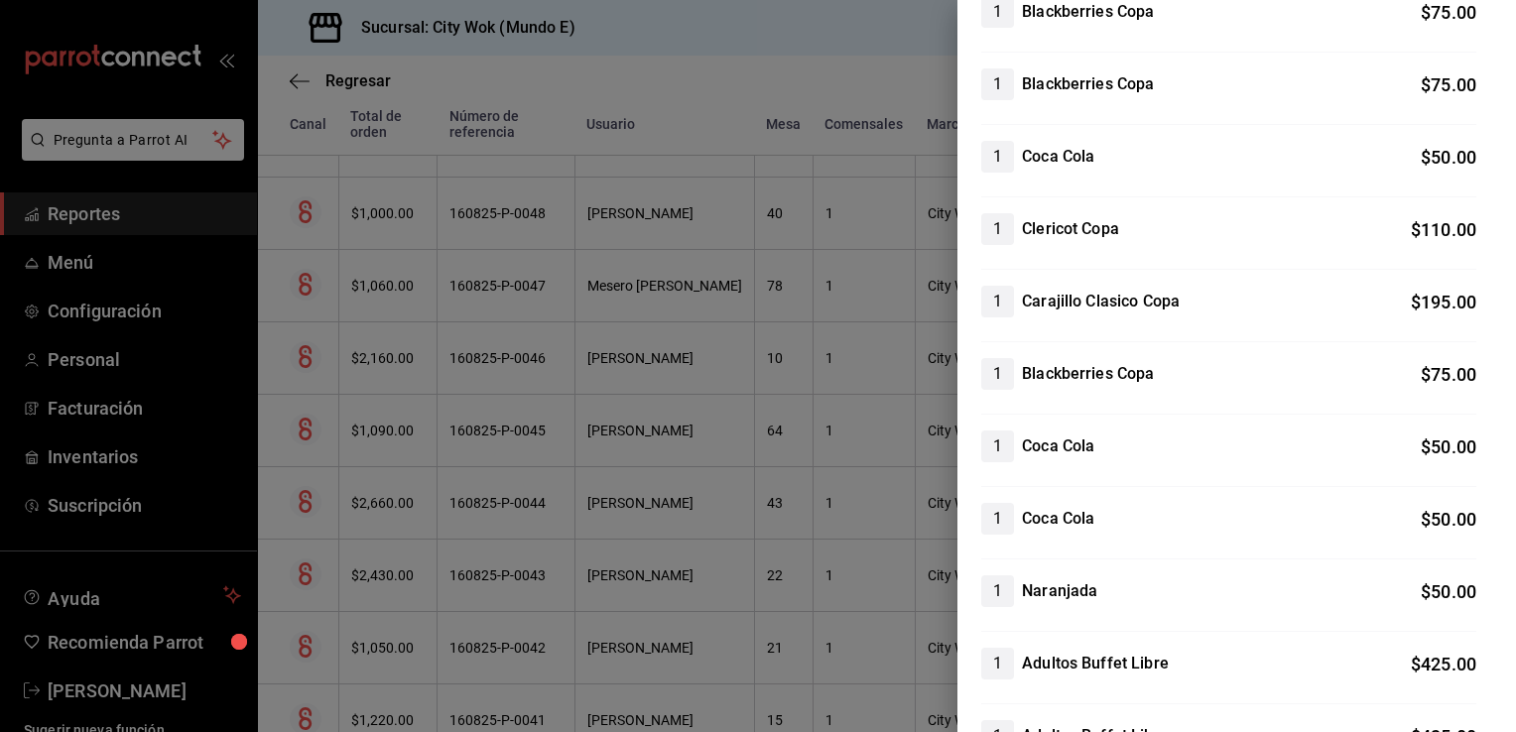
scroll to position [410, 0]
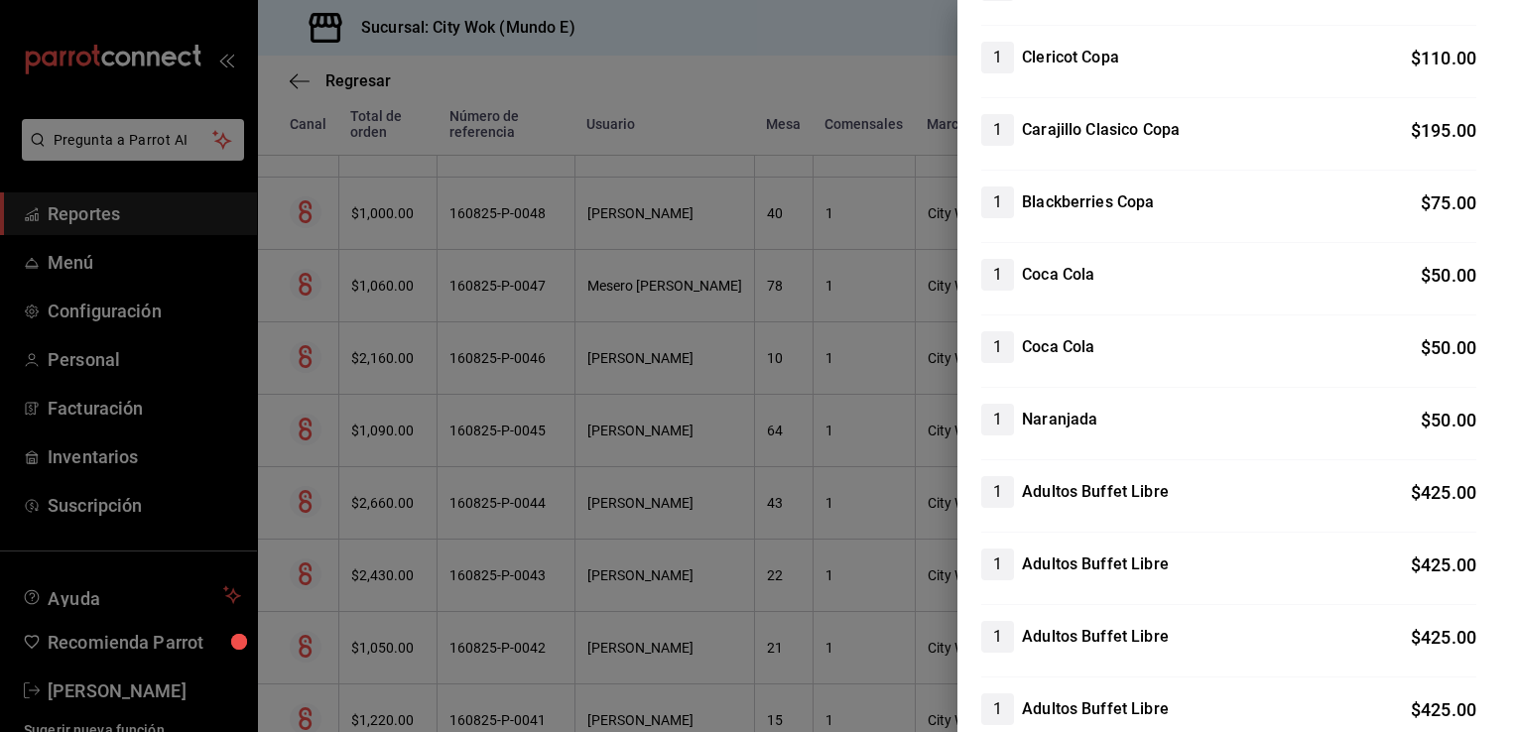
click at [899, 67] on div at bounding box center [758, 366] width 1516 height 732
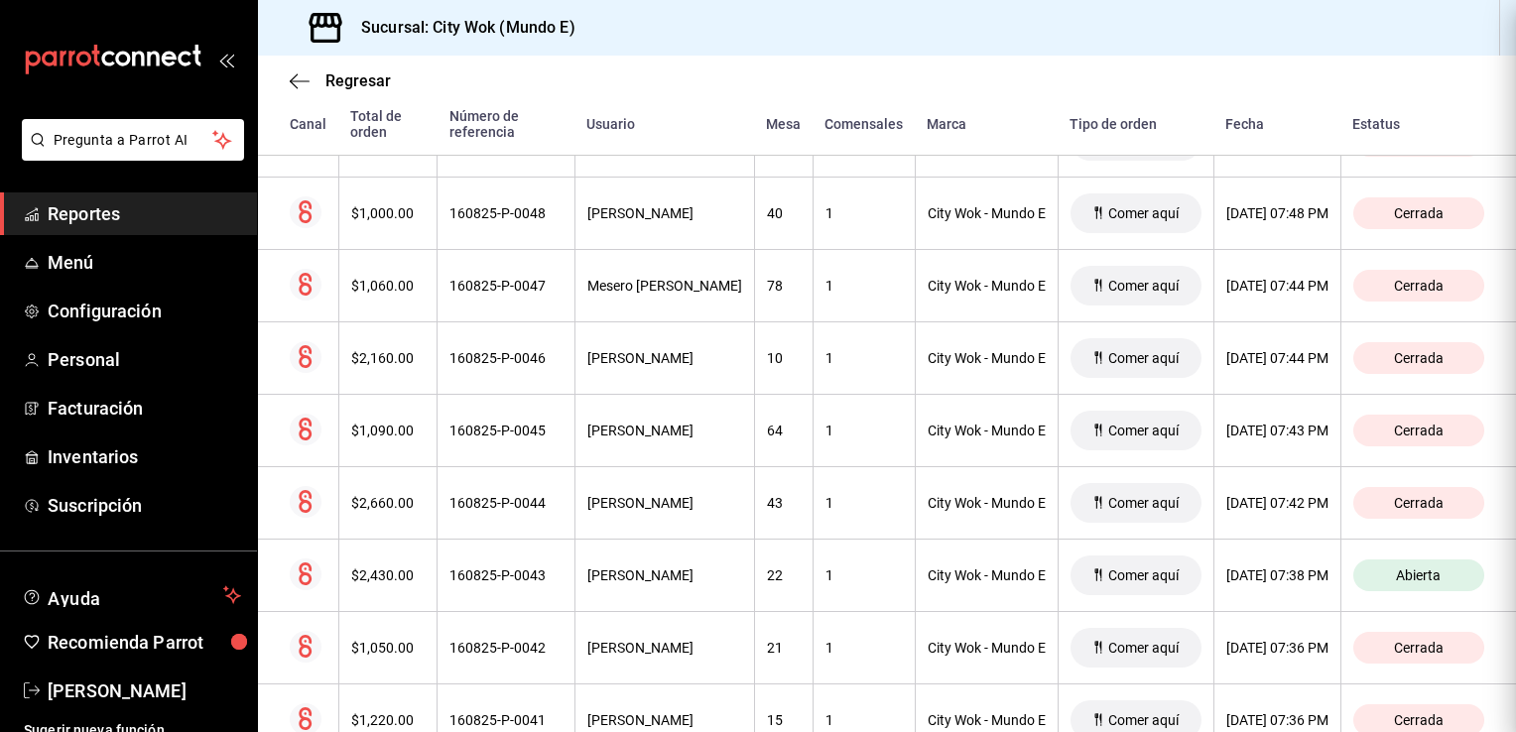
scroll to position [0, 0]
click at [899, 67] on div "Regresar" at bounding box center [887, 81] width 1258 height 51
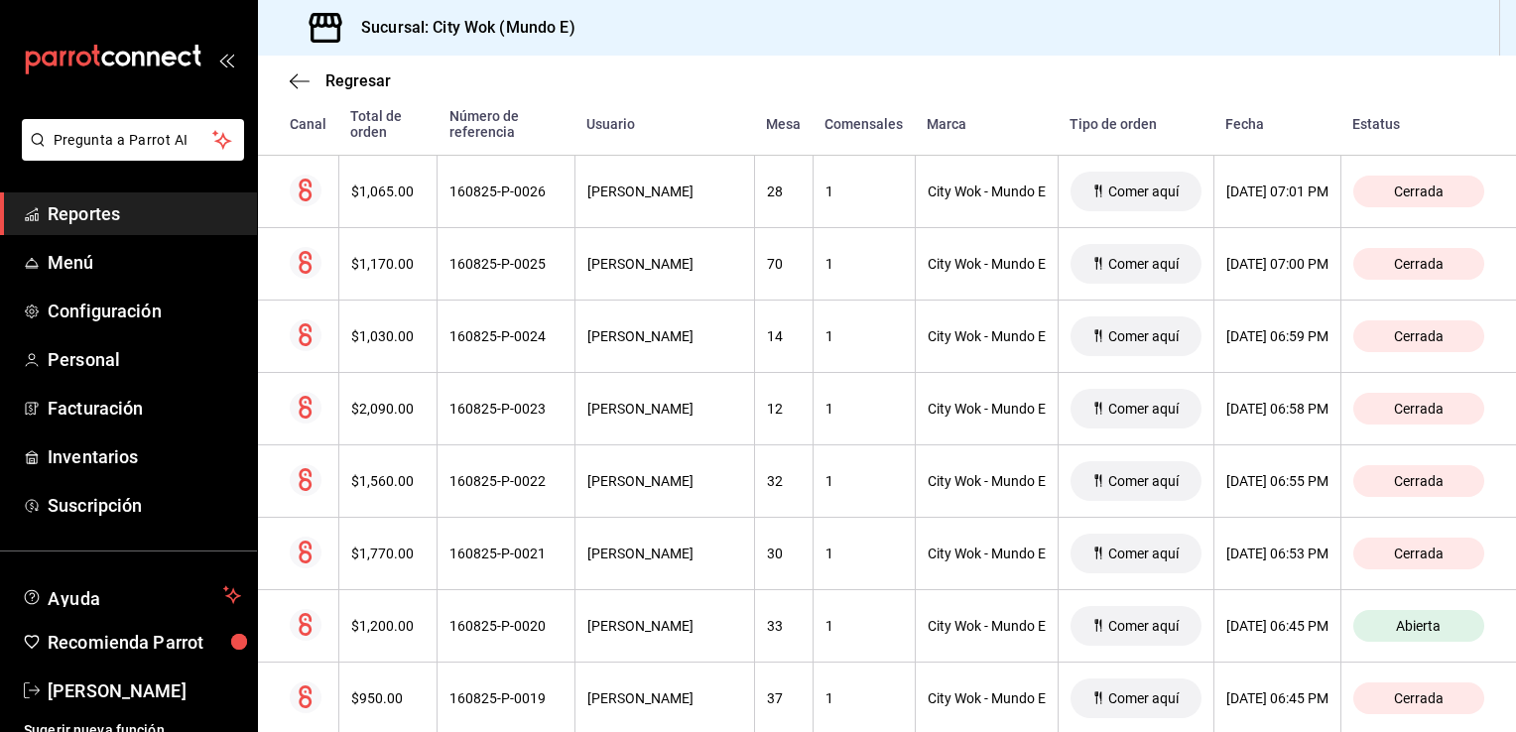
scroll to position [2798, 20]
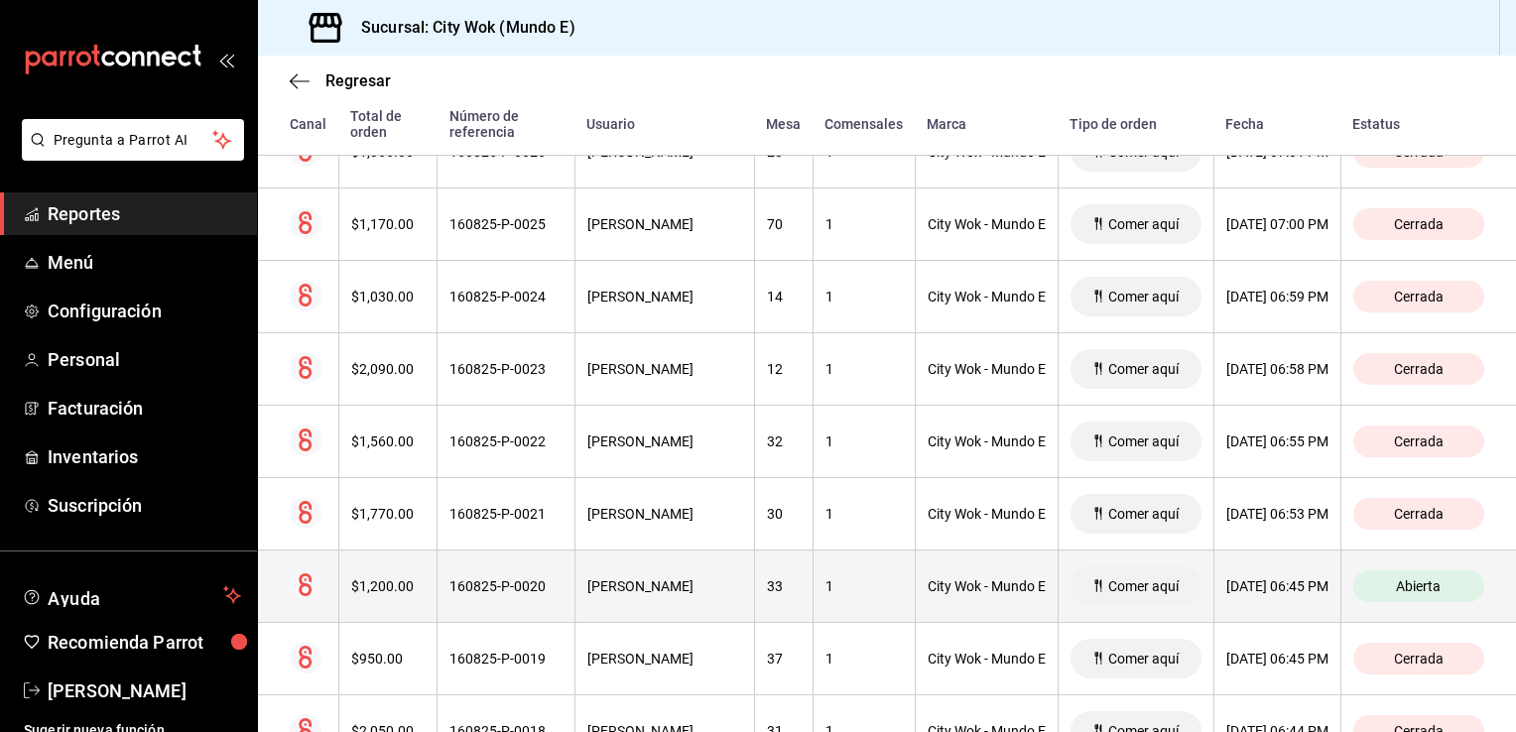
click at [1425, 580] on span "Abierta" at bounding box center [1418, 586] width 61 height 16
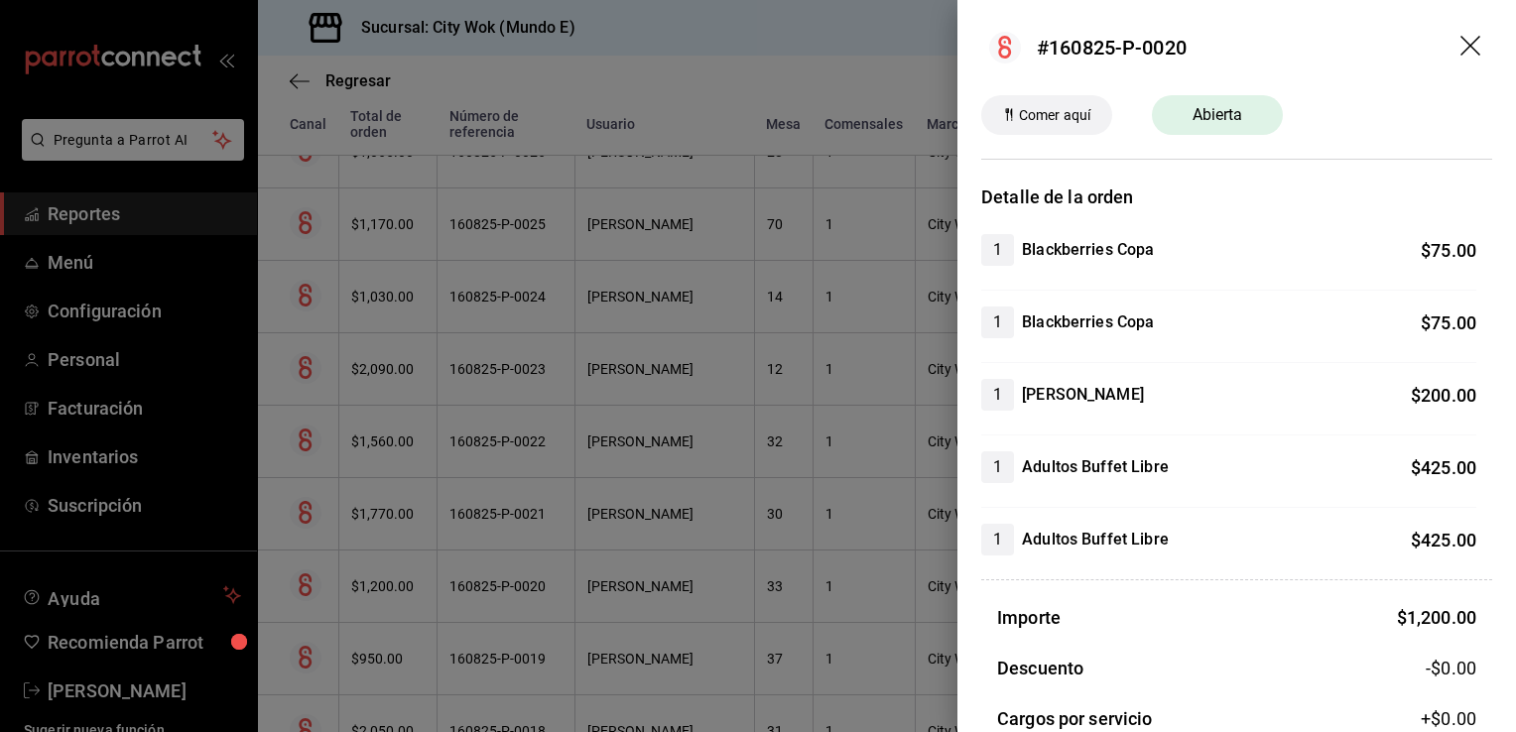
click at [1460, 48] on icon "drag" at bounding box center [1472, 48] width 24 height 24
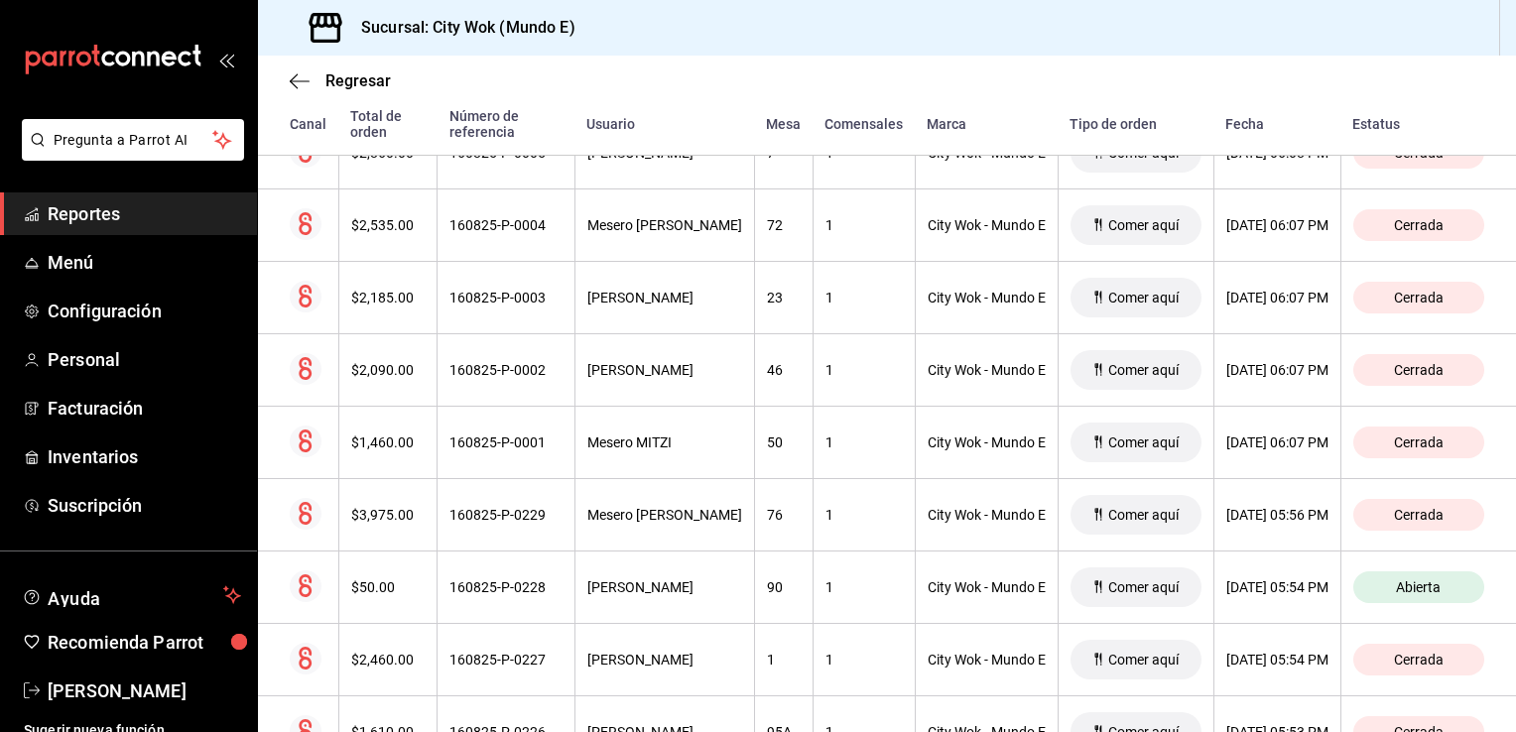
scroll to position [4450, 20]
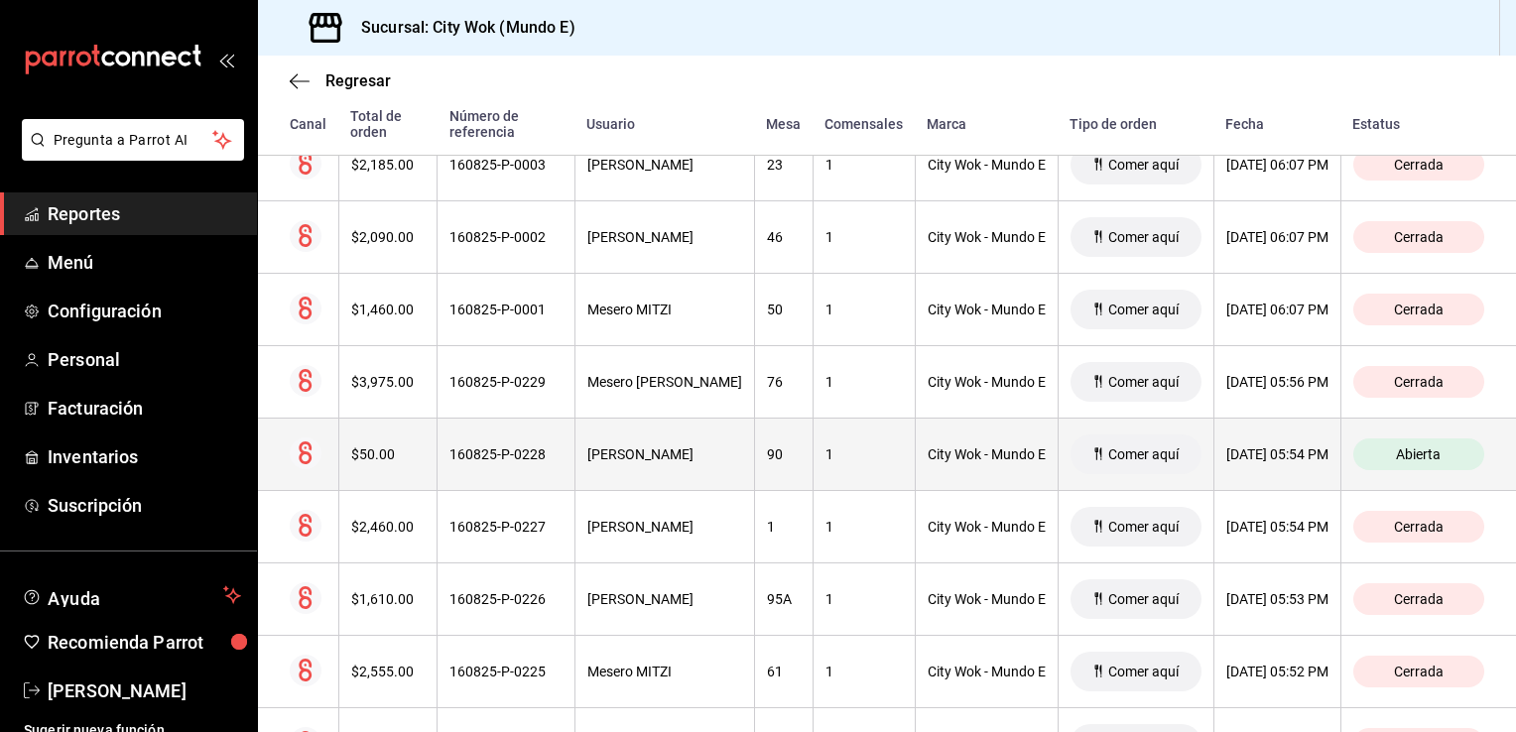
click at [1388, 446] on span "Abierta" at bounding box center [1418, 454] width 61 height 16
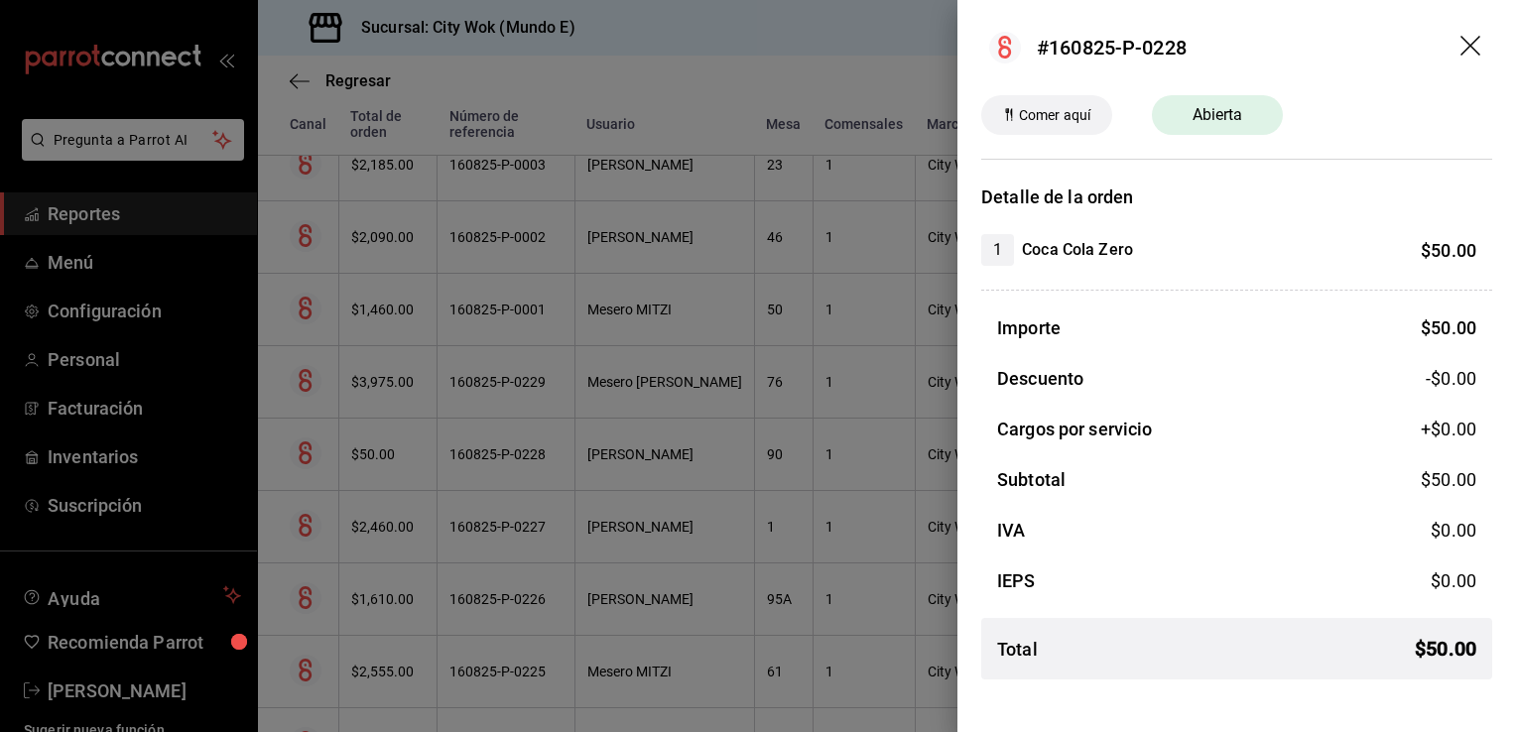
click at [1469, 47] on icon "drag" at bounding box center [1472, 48] width 24 height 24
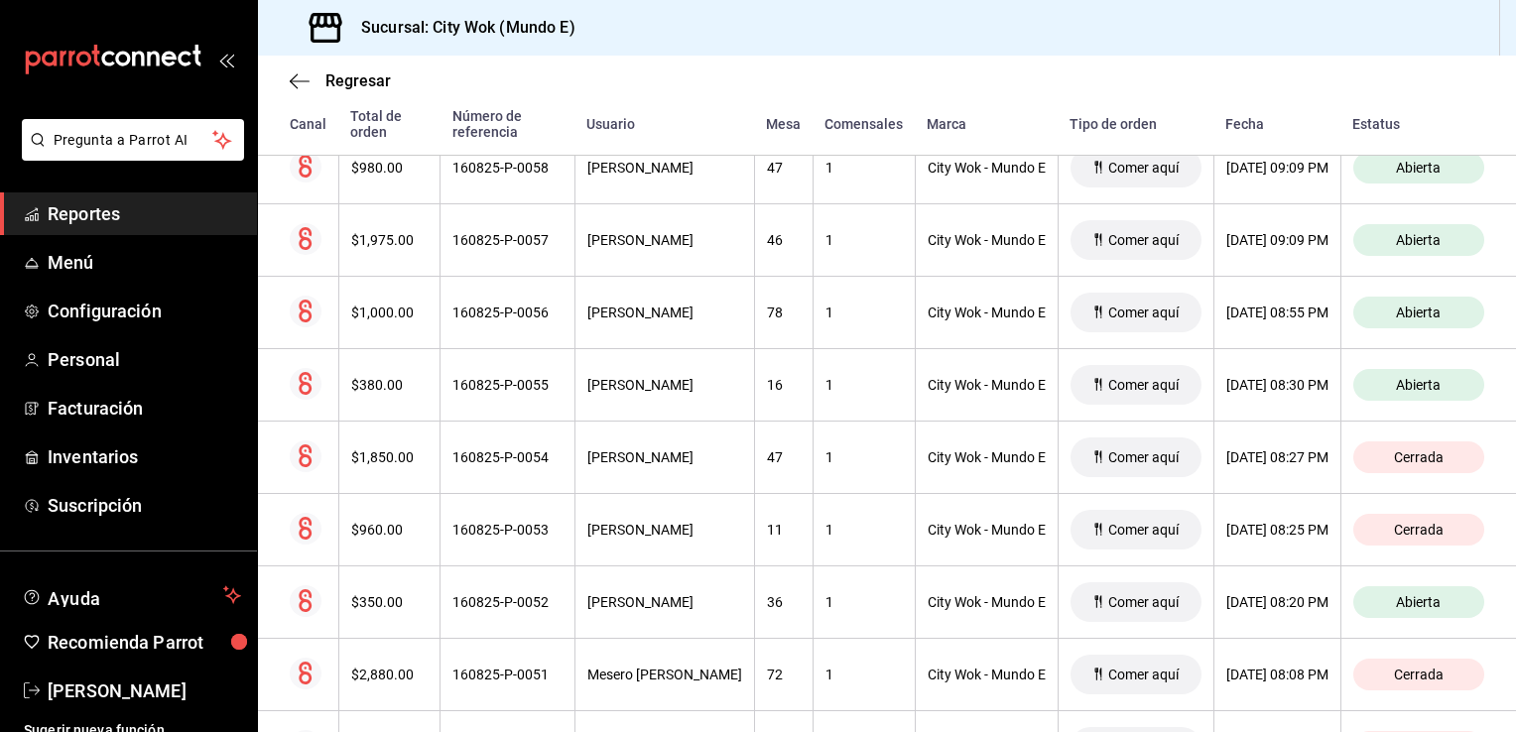
scroll to position [0, 0]
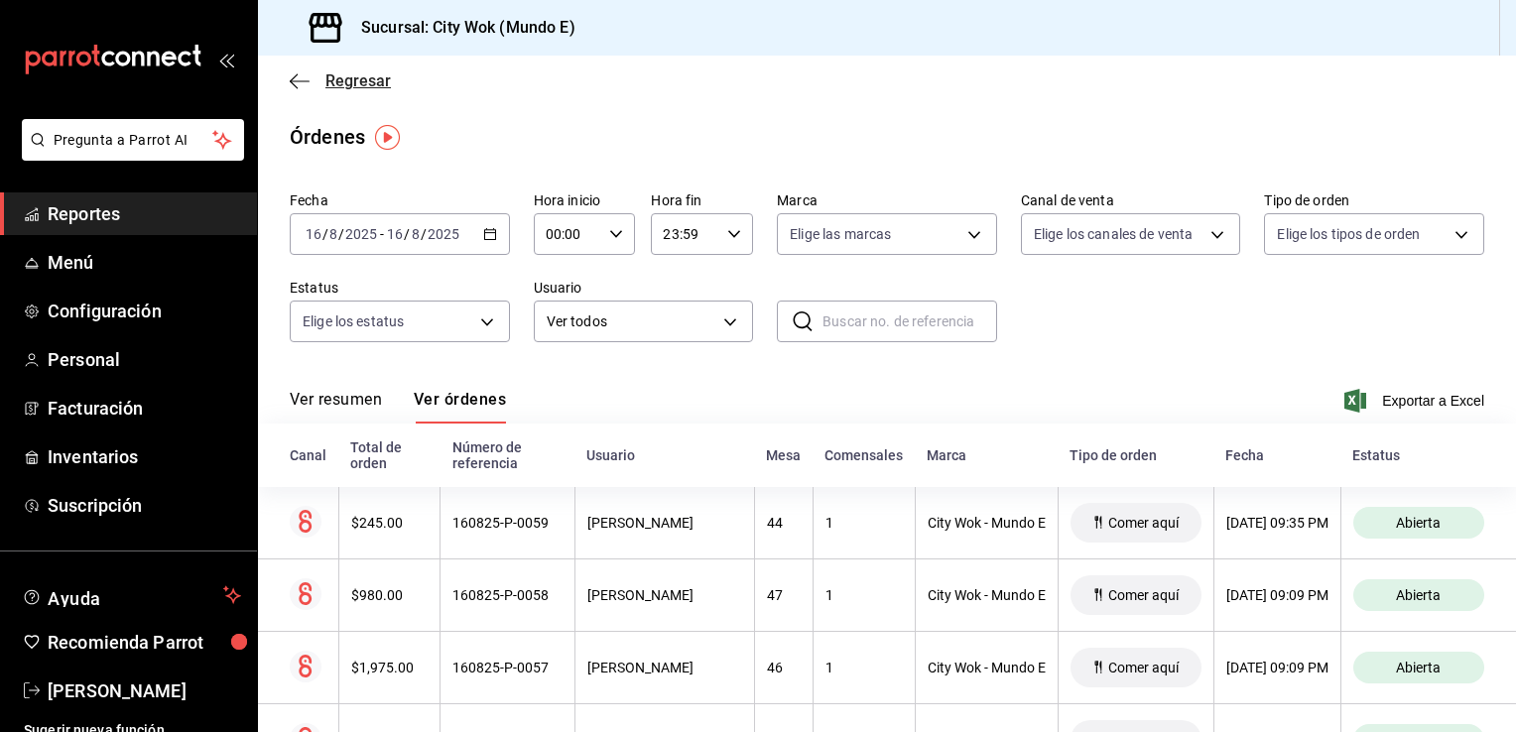
click at [299, 77] on icon "button" at bounding box center [300, 81] width 20 height 18
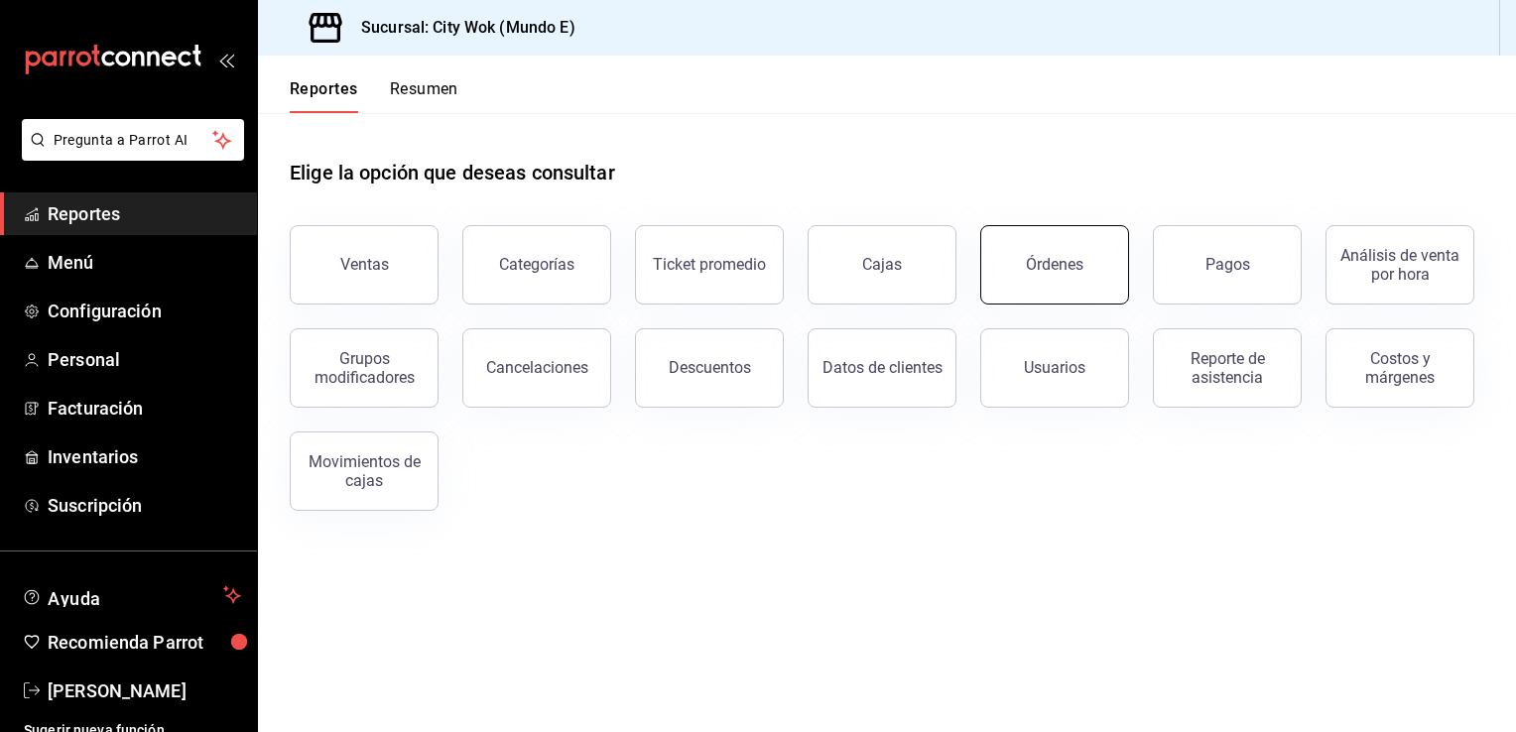
click at [1016, 269] on button "Órdenes" at bounding box center [1054, 264] width 149 height 79
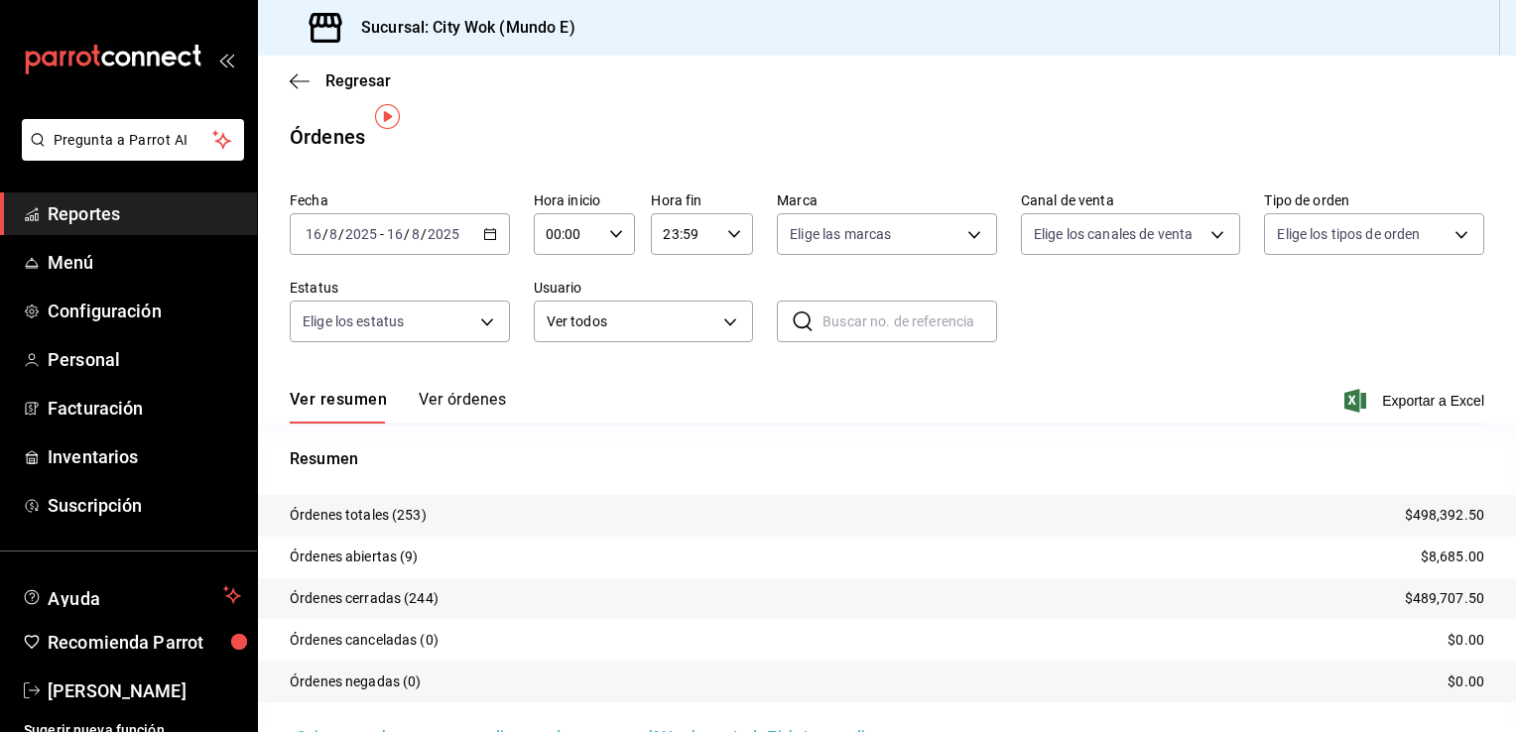
scroll to position [40, 0]
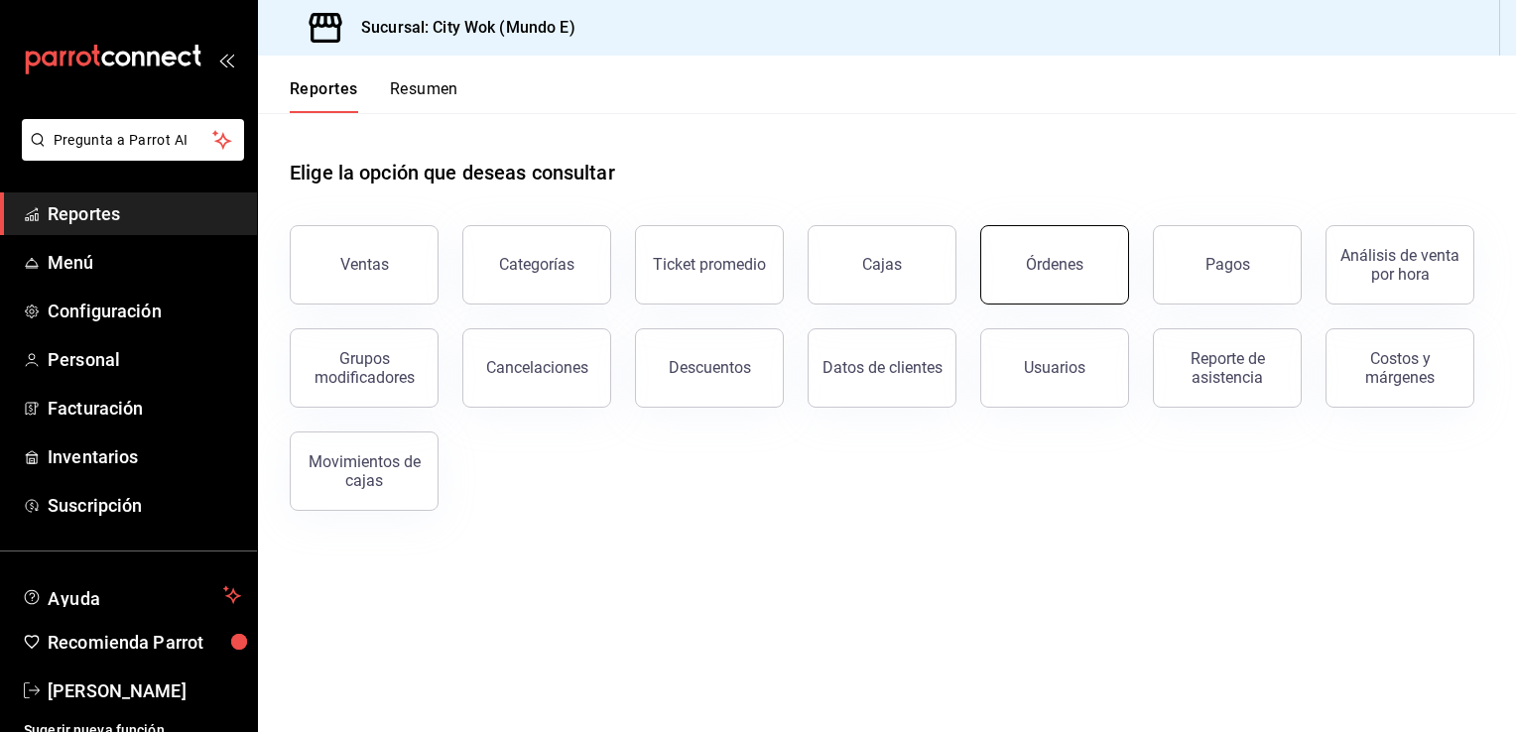
click at [1073, 280] on button "Órdenes" at bounding box center [1054, 264] width 149 height 79
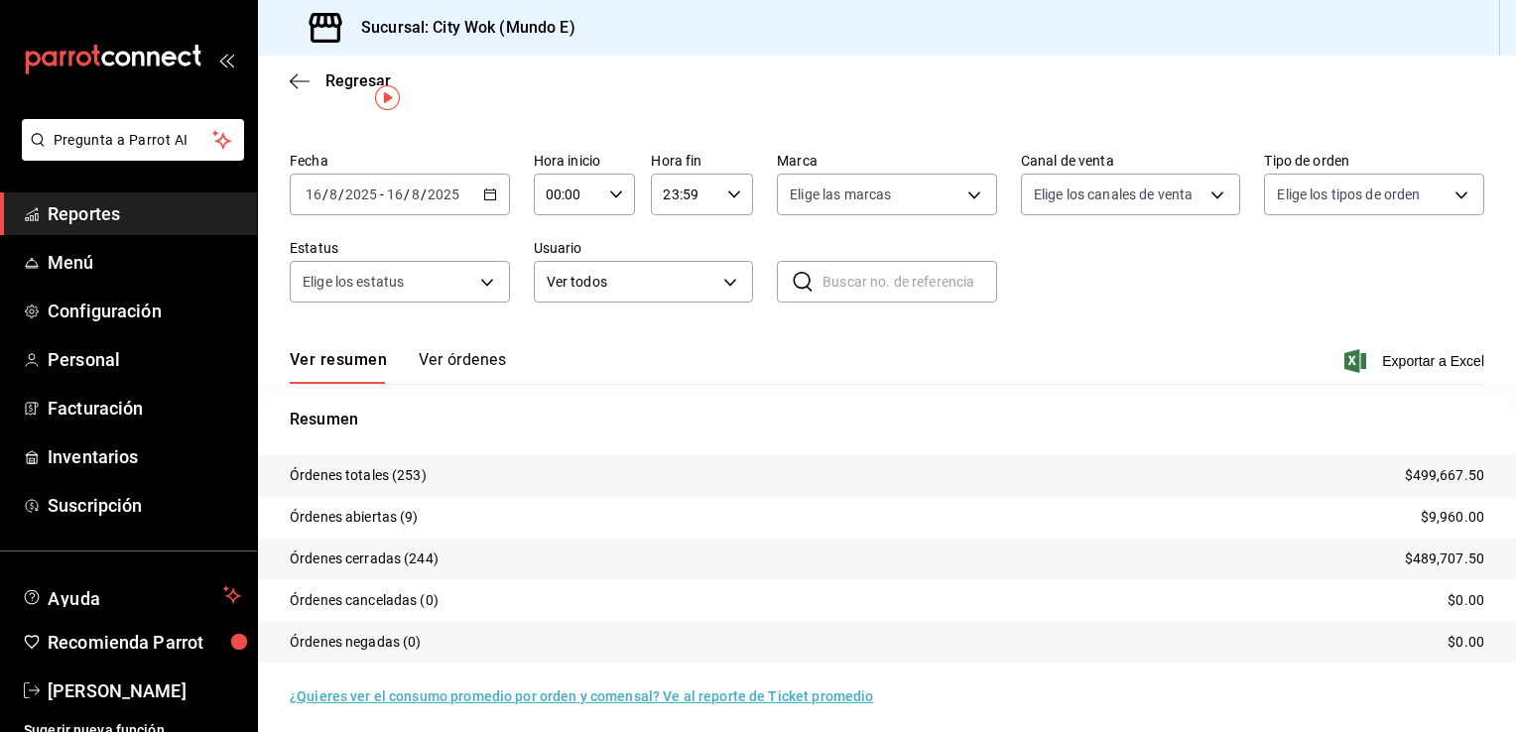
scroll to position [47, 0]
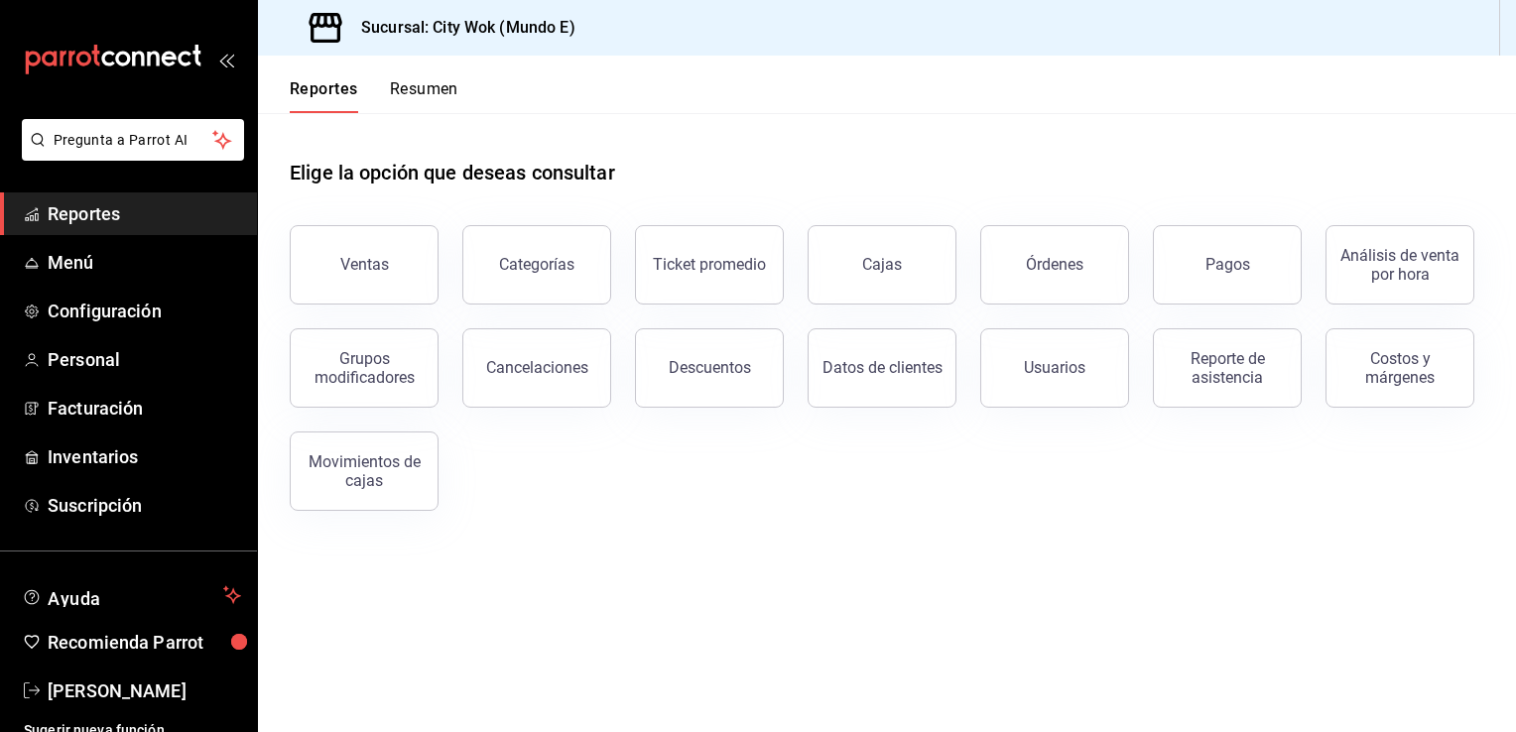
click at [1036, 524] on div "Elige la opción que deseas consultar Ventas Categorías Ticket promedio Cajas Ór…" at bounding box center [887, 328] width 1258 height 430
click at [1039, 269] on div "Órdenes" at bounding box center [1055, 264] width 58 height 19
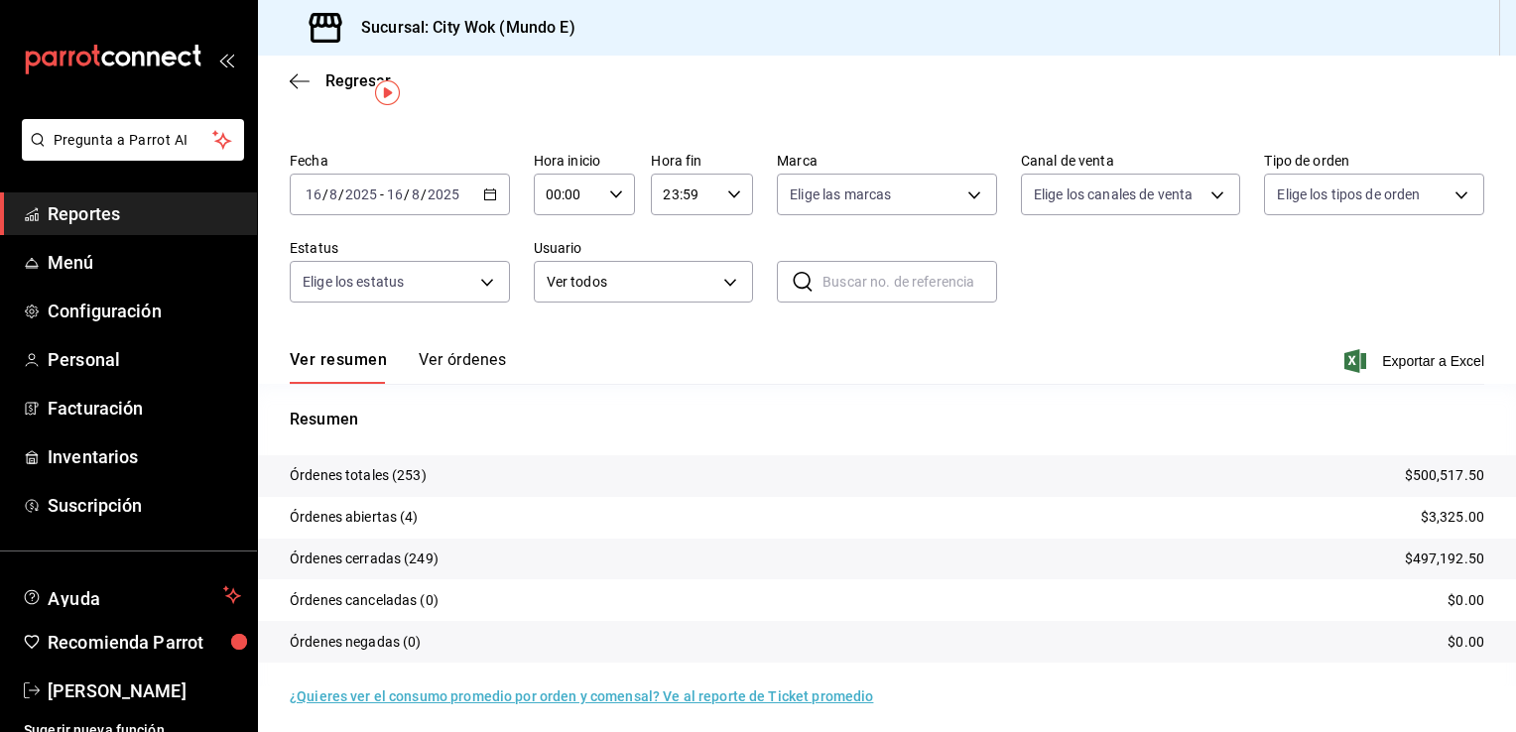
scroll to position [47, 0]
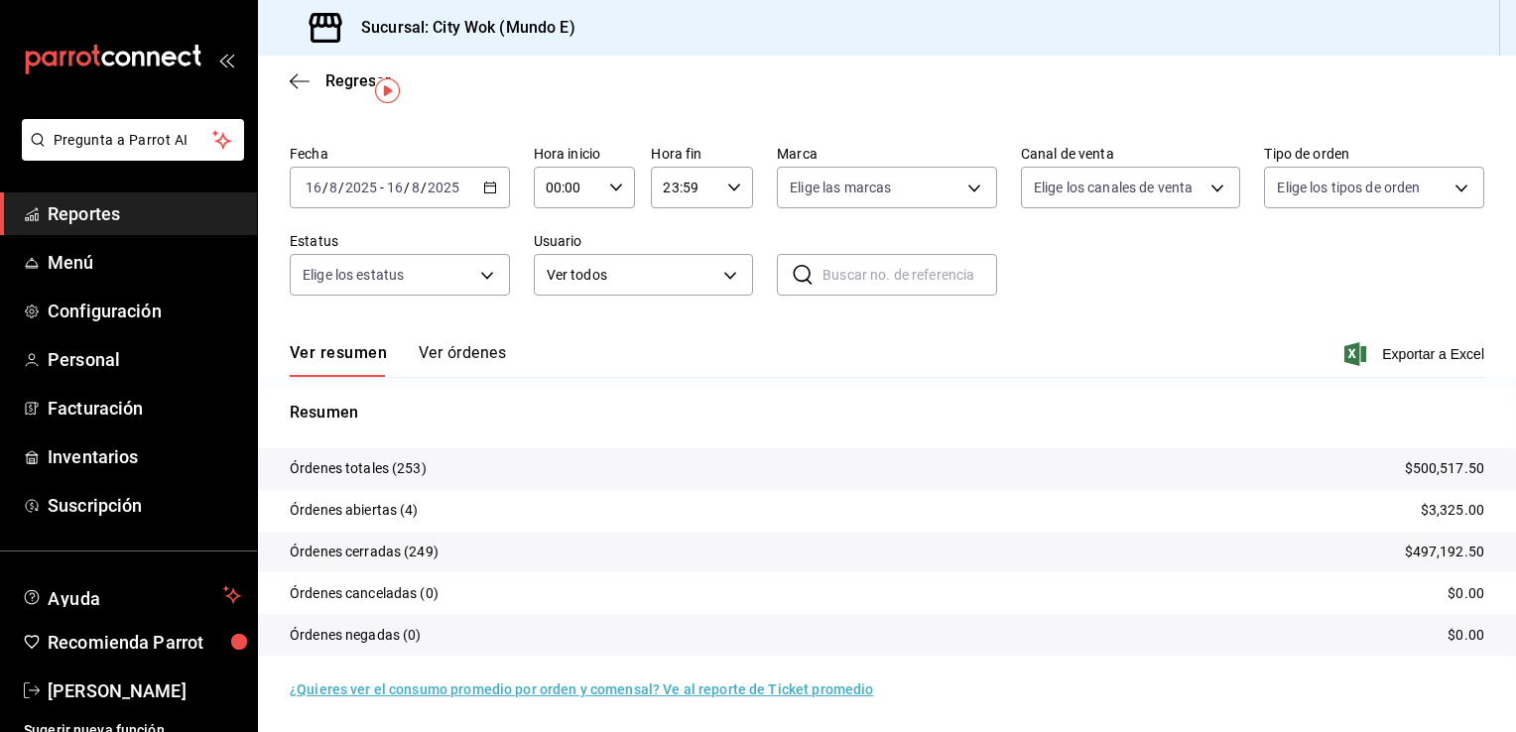
click at [1434, 672] on div "Órdenes totales (253) $500,517.50 Órdenes abiertas (4) $3,325.00 Órdenes cerrad…" at bounding box center [887, 563] width 1258 height 231
click at [909, 549] on tr "Órdenes cerradas (249) $497,192.50" at bounding box center [887, 553] width 1258 height 42
click at [1378, 478] on tr "Órdenes totales (253) $500,517.50" at bounding box center [887, 469] width 1258 height 42
click at [1342, 532] on tr "Órdenes cerradas (249) $497,192.50" at bounding box center [887, 553] width 1258 height 42
click at [1335, 561] on tr "Órdenes cerradas (249) $497,192.50" at bounding box center [887, 553] width 1258 height 42
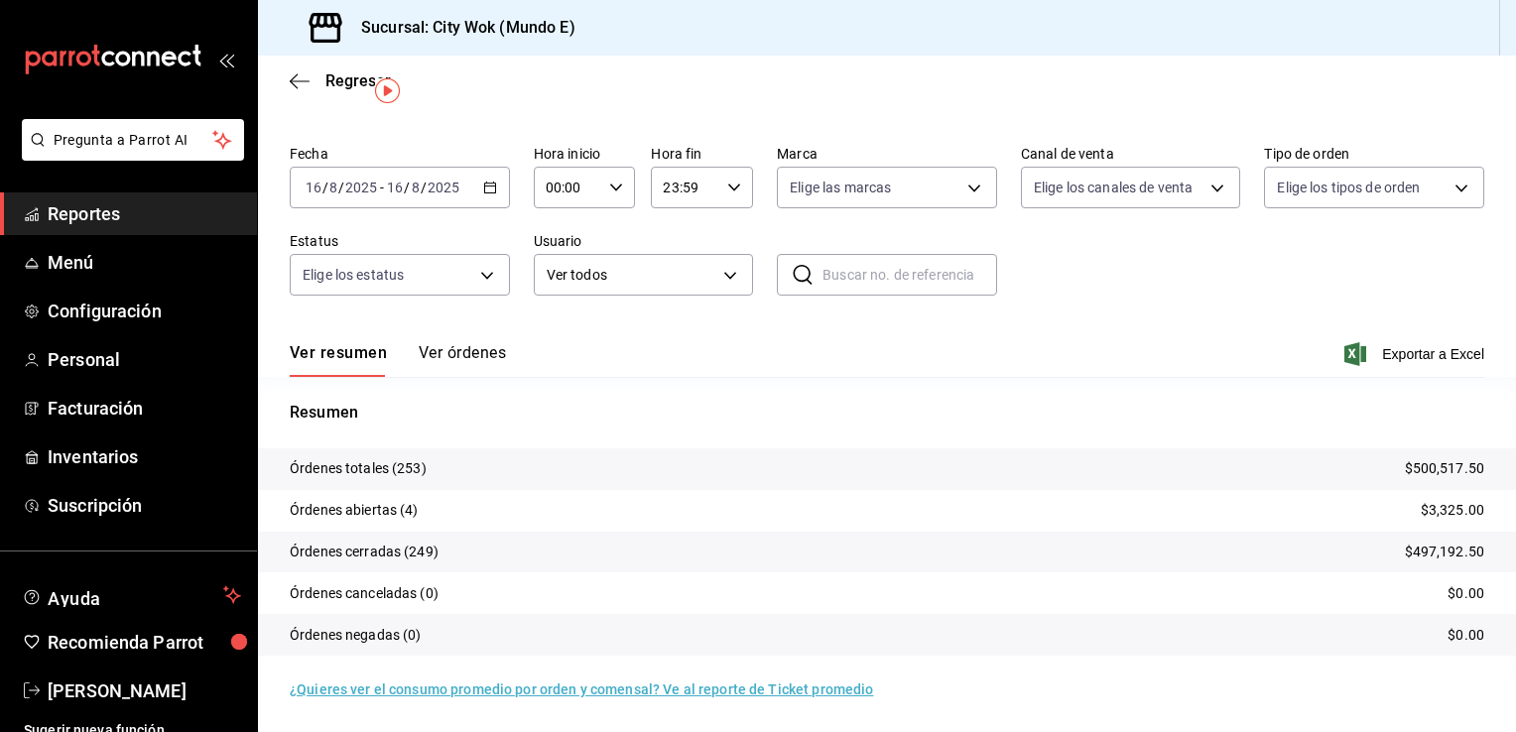
click at [1351, 596] on tr "Órdenes canceladas (0) $0.00" at bounding box center [887, 593] width 1258 height 42
click at [1441, 469] on p "$500,517.50" at bounding box center [1444, 468] width 79 height 21
click at [1440, 672] on div "Órdenes totales (253) $500,517.50 Órdenes abiertas (4) $3,325.00 Órdenes cerrad…" at bounding box center [887, 563] width 1258 height 231
click at [678, 466] on tr "Órdenes totales (253) $500,517.50" at bounding box center [887, 469] width 1258 height 42
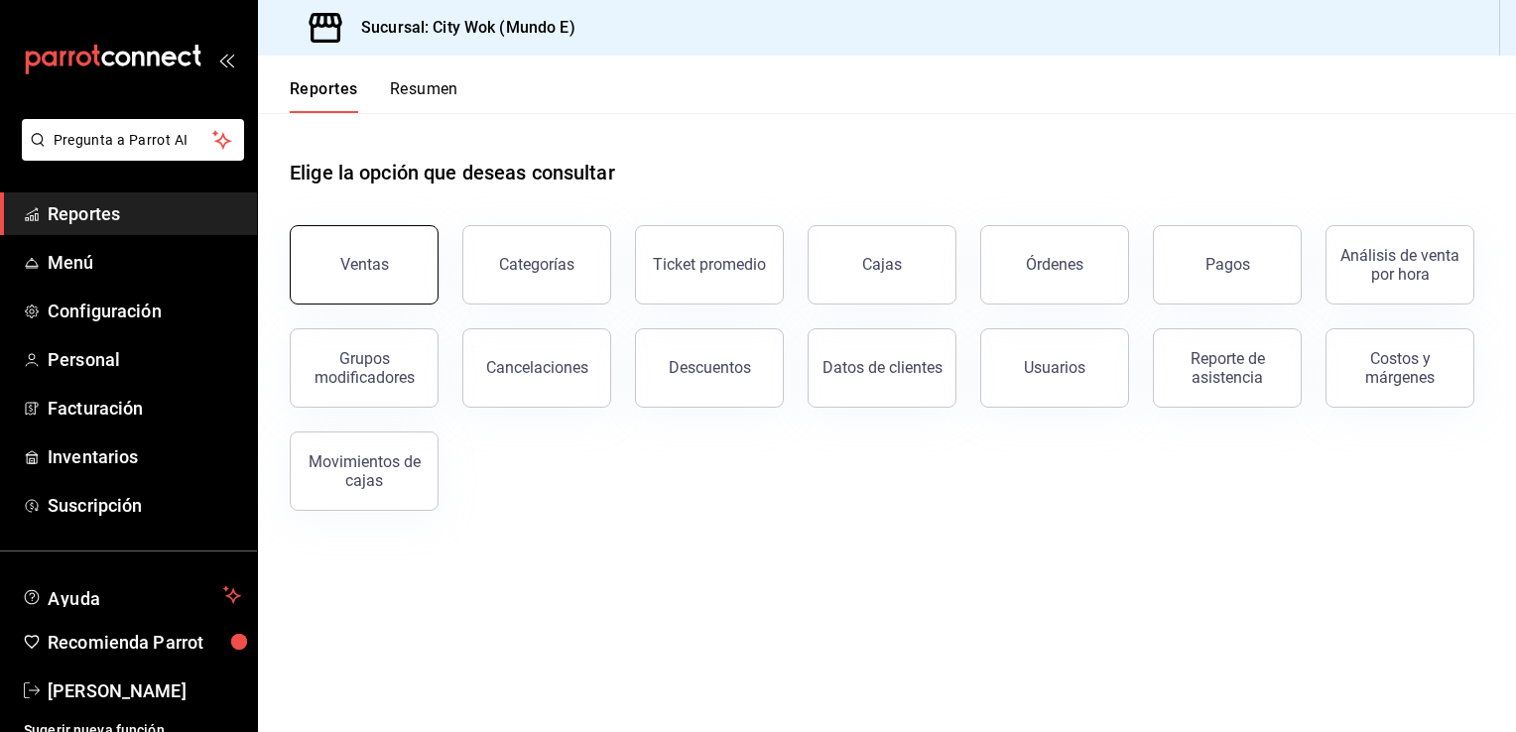
click at [391, 278] on button "Ventas" at bounding box center [364, 264] width 149 height 79
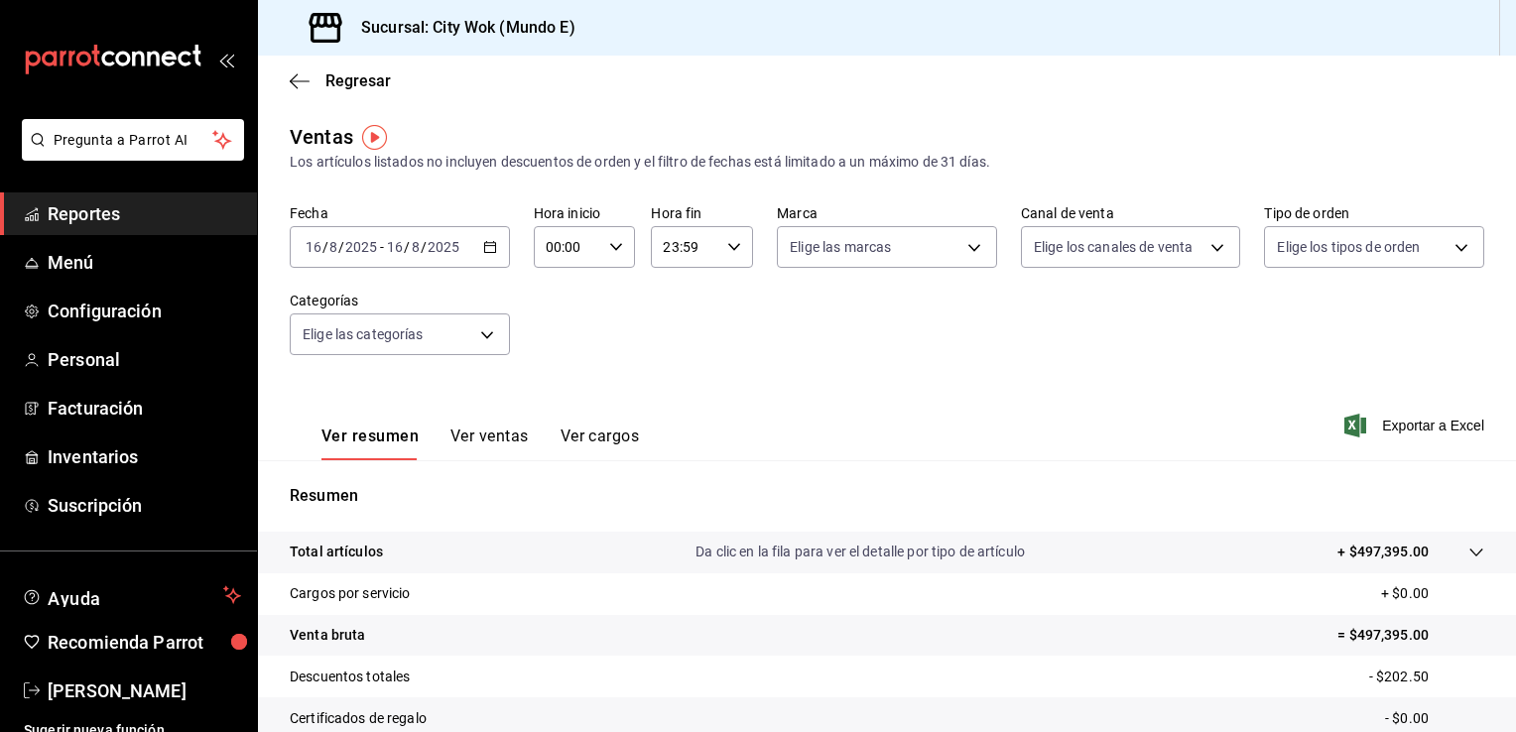
click at [484, 439] on button "Ver ventas" at bounding box center [489, 444] width 78 height 34
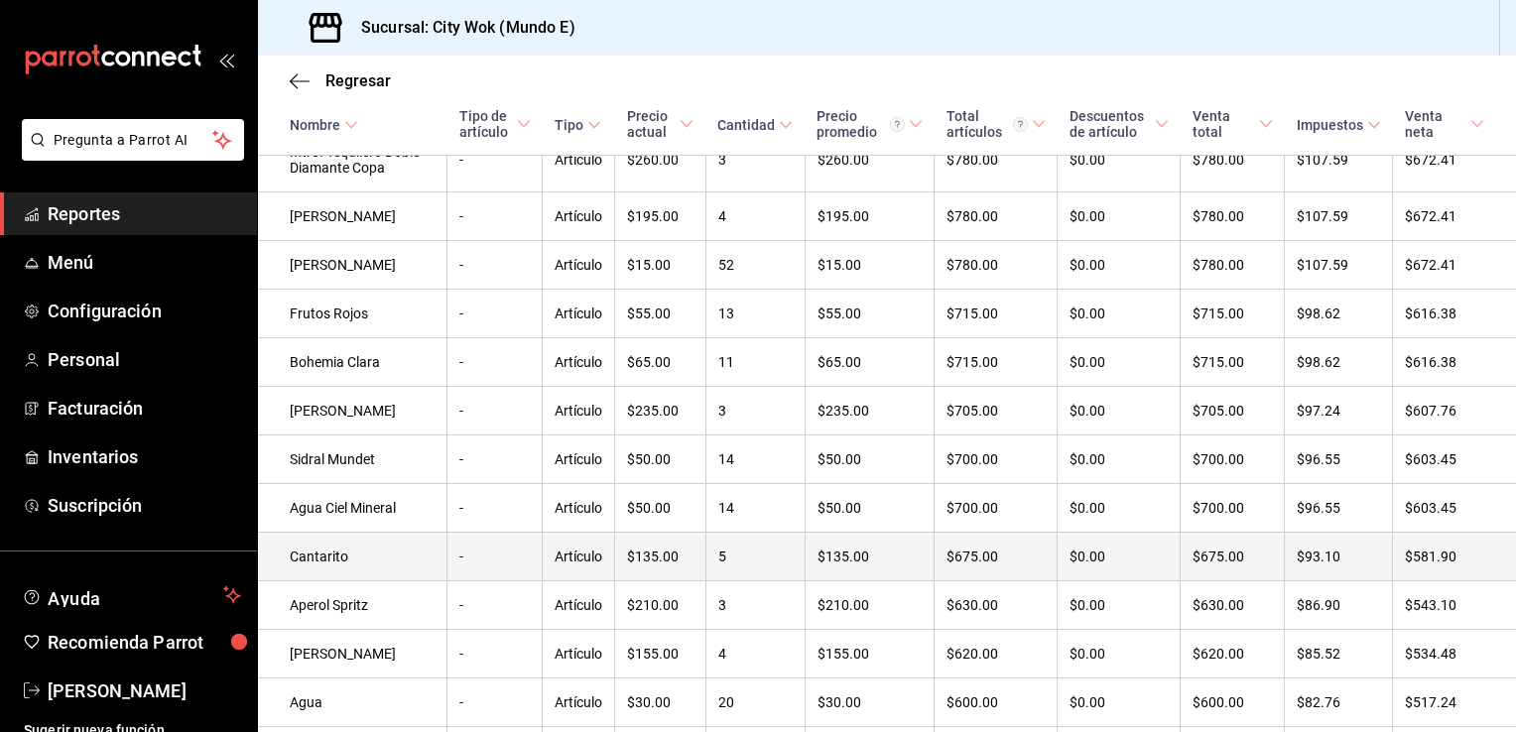
scroll to position [2367, 0]
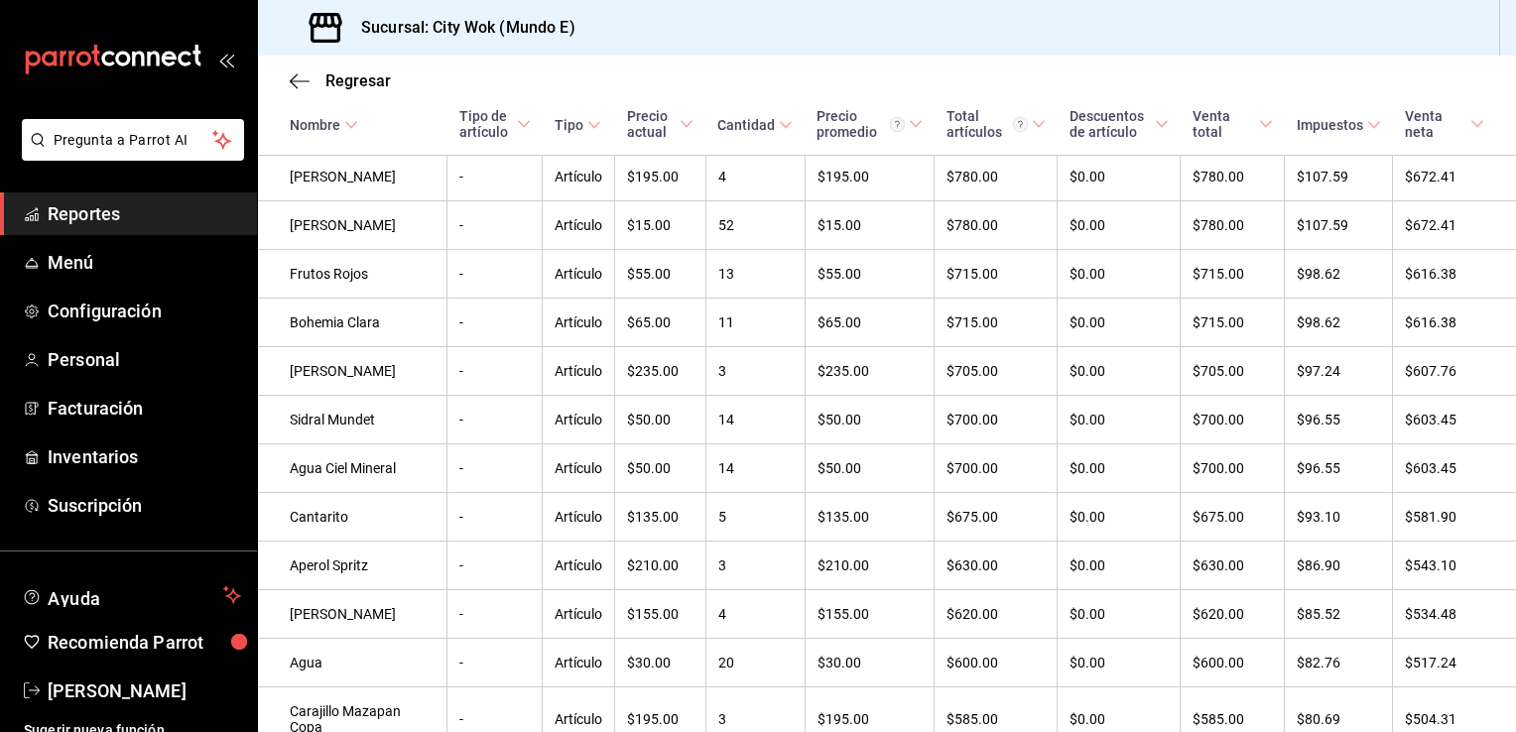
click at [1498, 542] on td "$581.90" at bounding box center [1454, 517] width 123 height 49
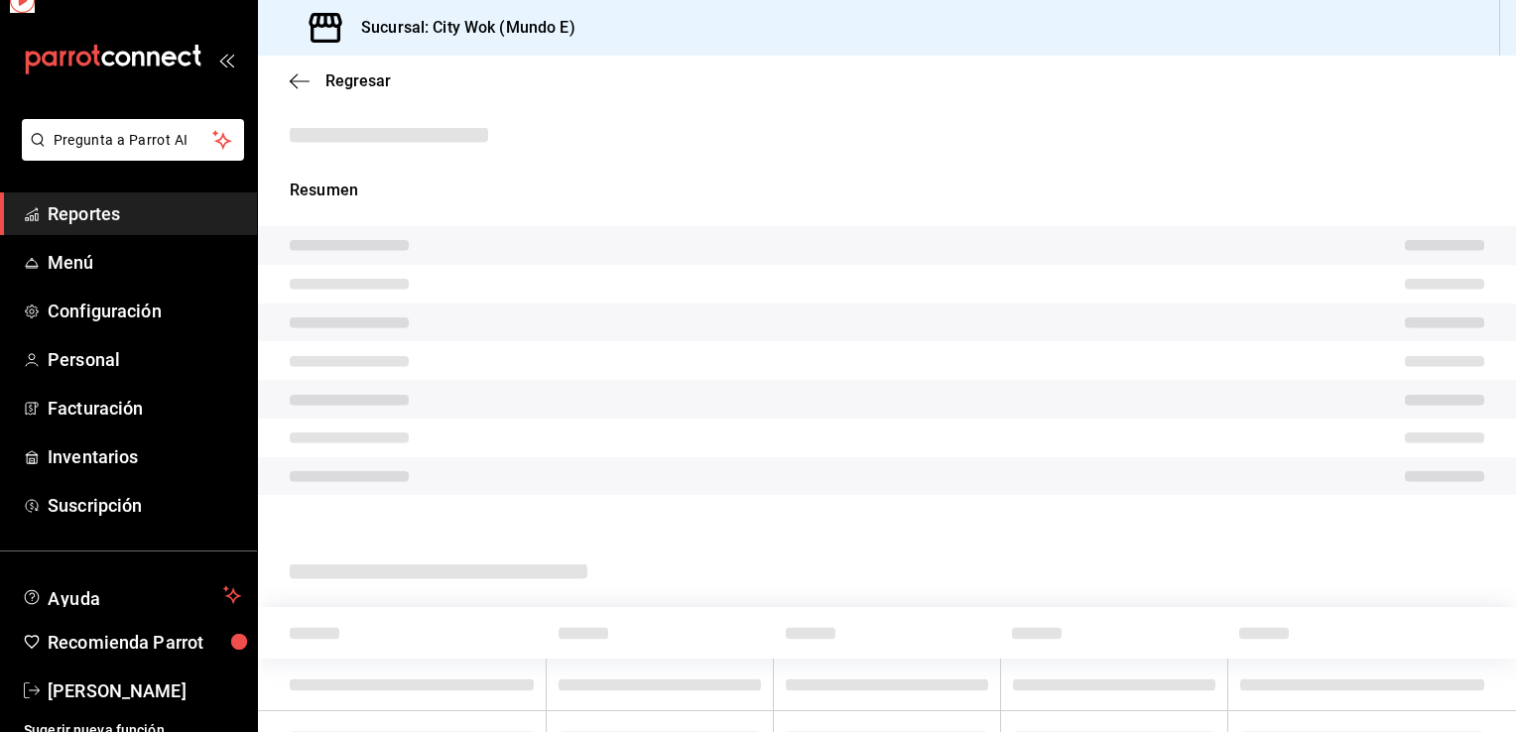
click at [1498, 712] on td at bounding box center [1371, 737] width 289 height 53
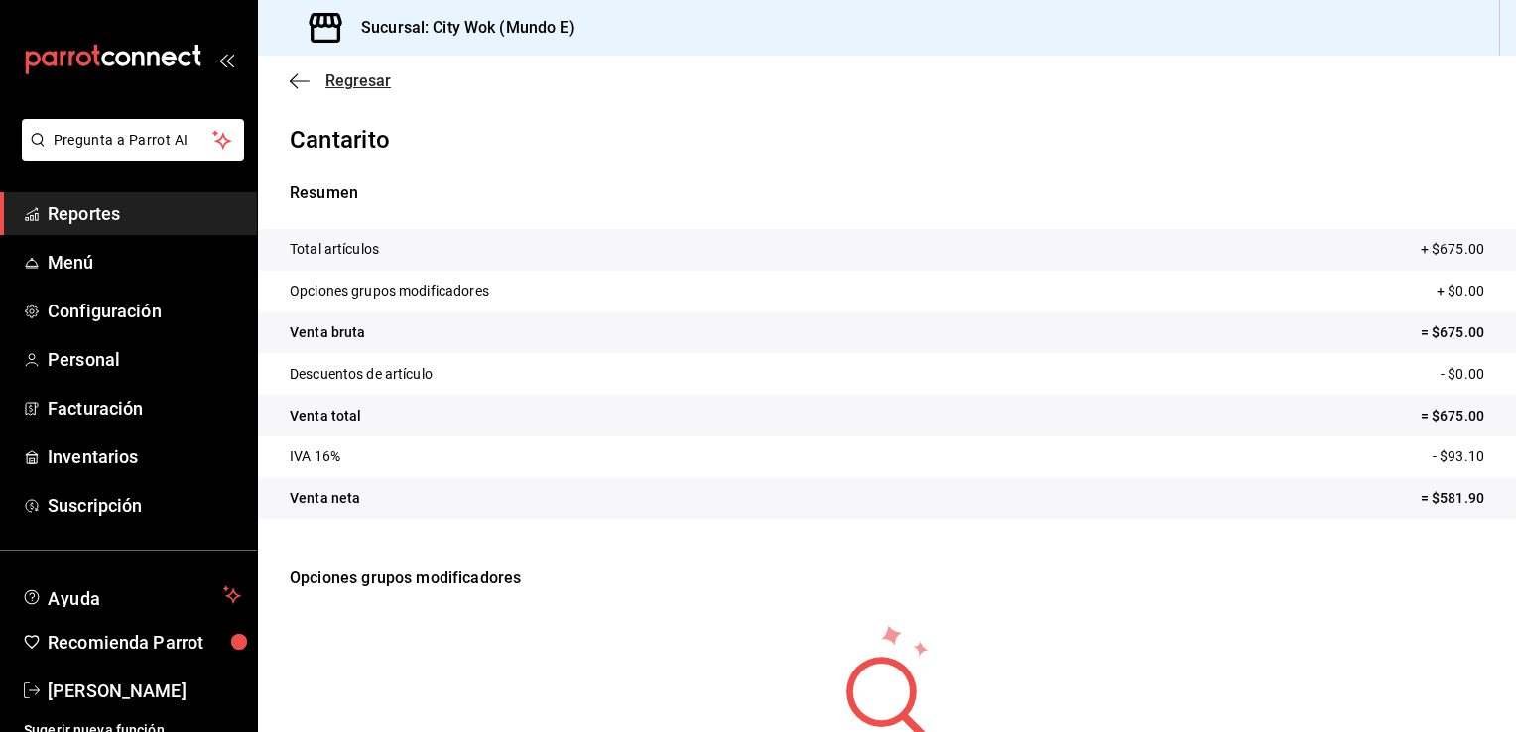
click at [298, 80] on icon "button" at bounding box center [300, 80] width 20 height 1
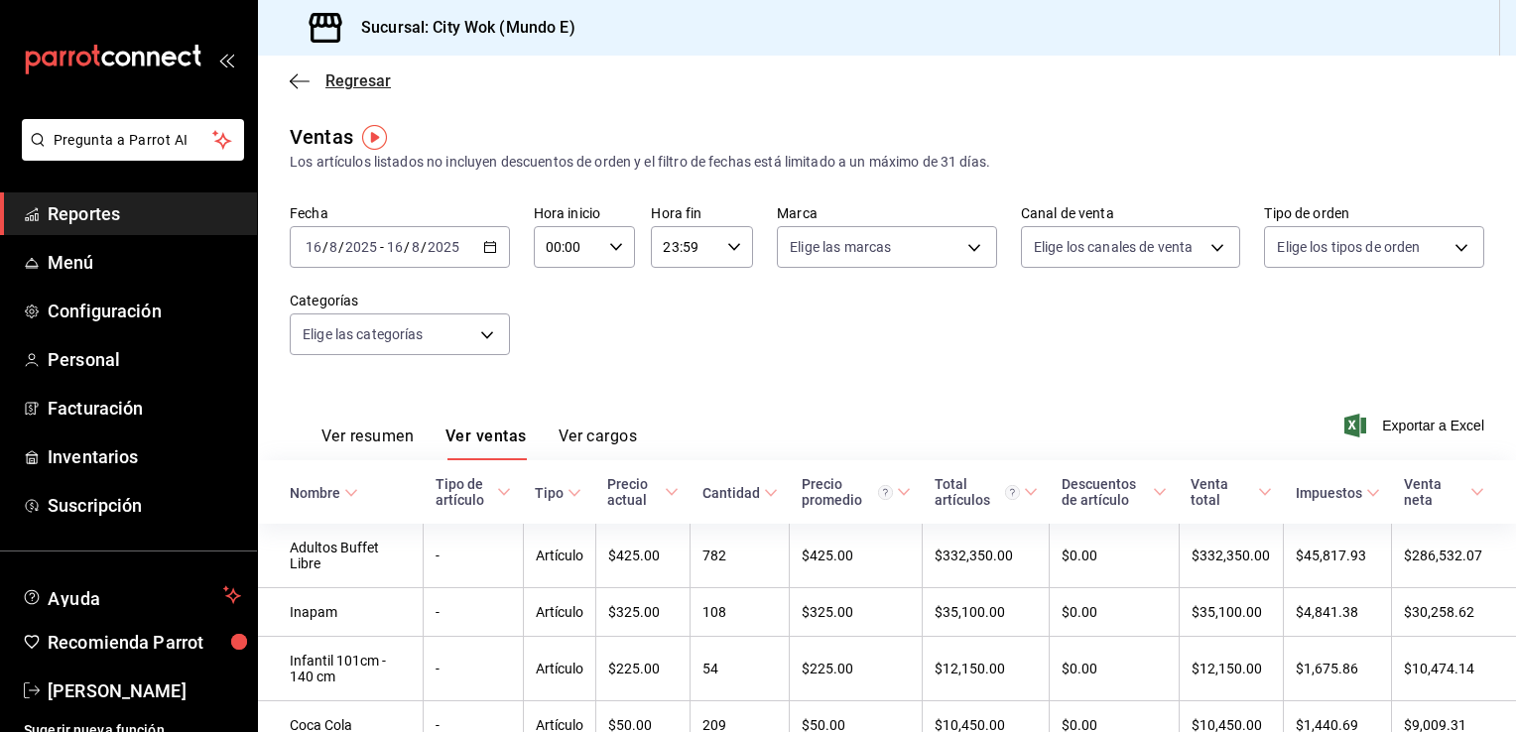
click at [300, 81] on icon "button" at bounding box center [300, 80] width 20 height 1
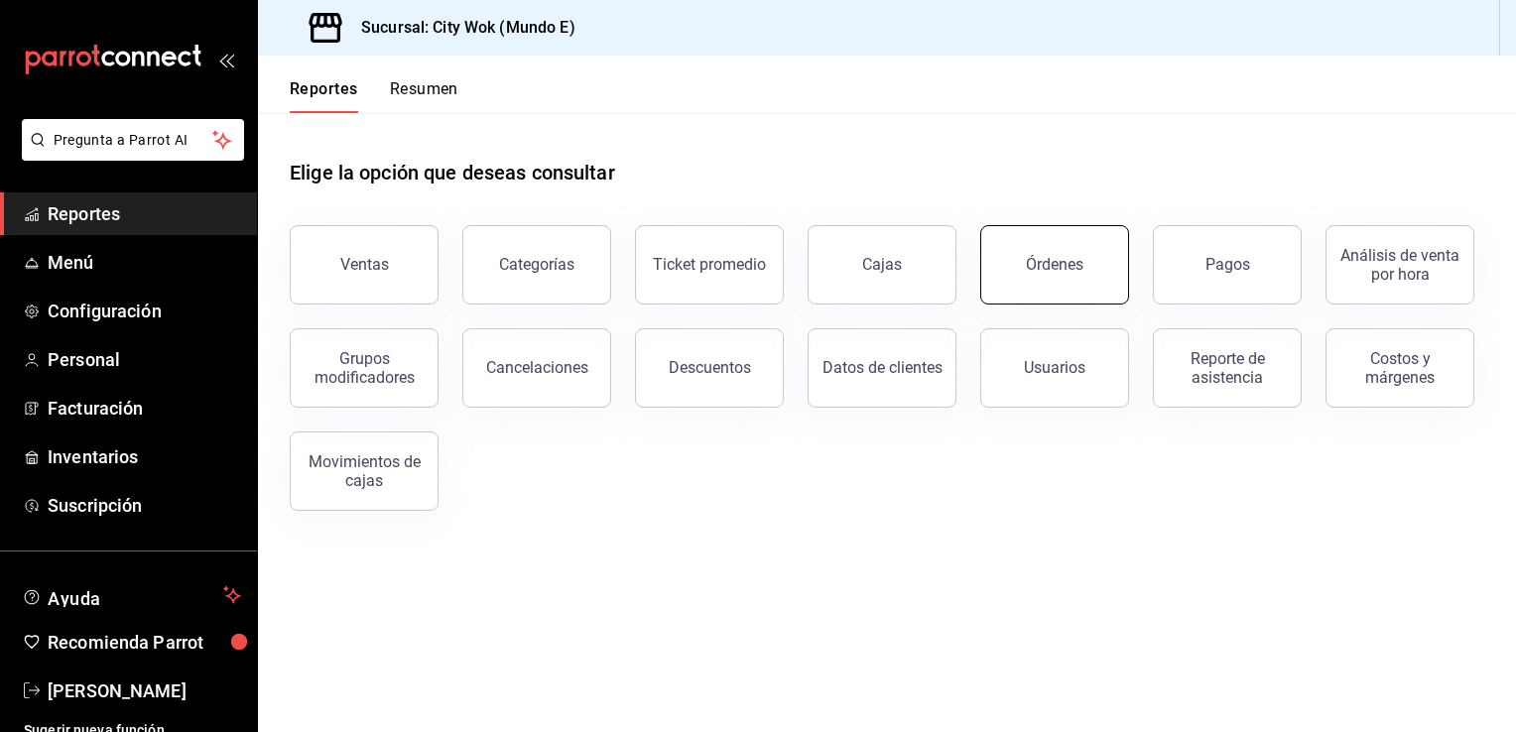
click at [1073, 280] on button "Órdenes" at bounding box center [1054, 264] width 149 height 79
click at [1056, 261] on div "Órdenes" at bounding box center [1055, 264] width 58 height 19
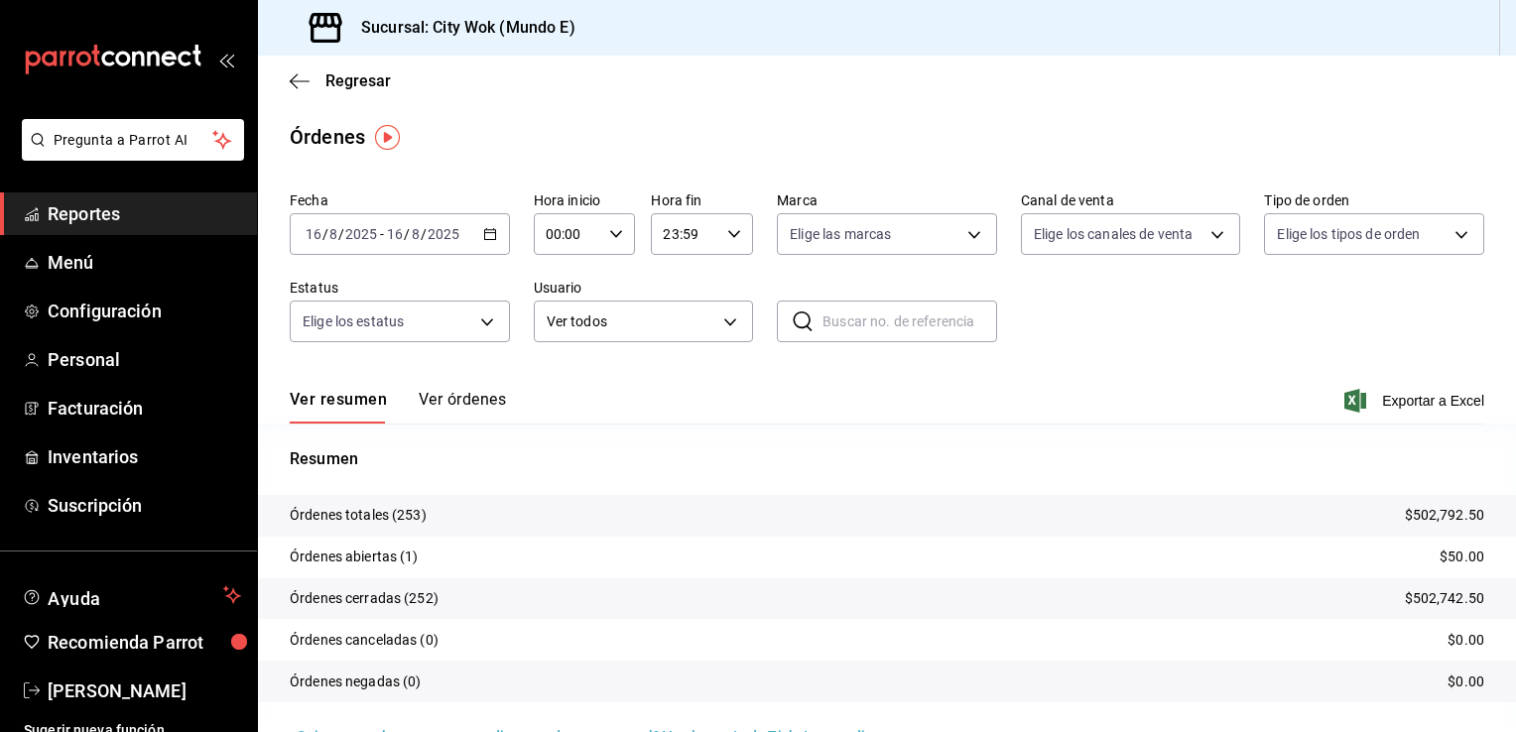
click at [354, 558] on p "Órdenes abiertas (1)" at bounding box center [354, 557] width 129 height 21
